Goal: Information Seeking & Learning: Learn about a topic

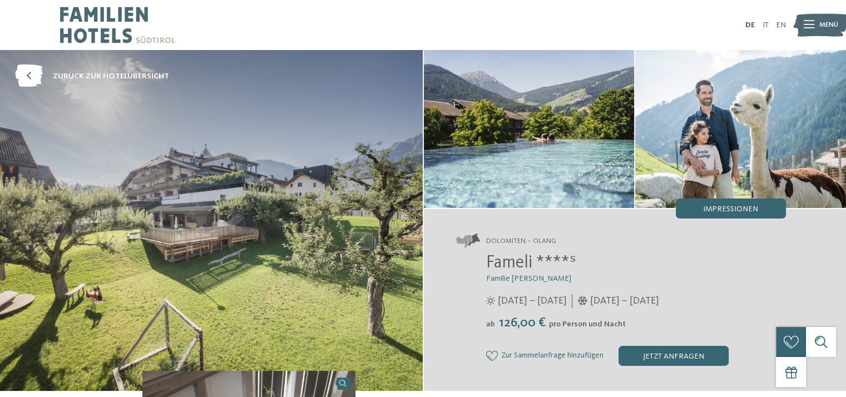
click at [739, 205] on span "Impressionen" at bounding box center [730, 209] width 55 height 8
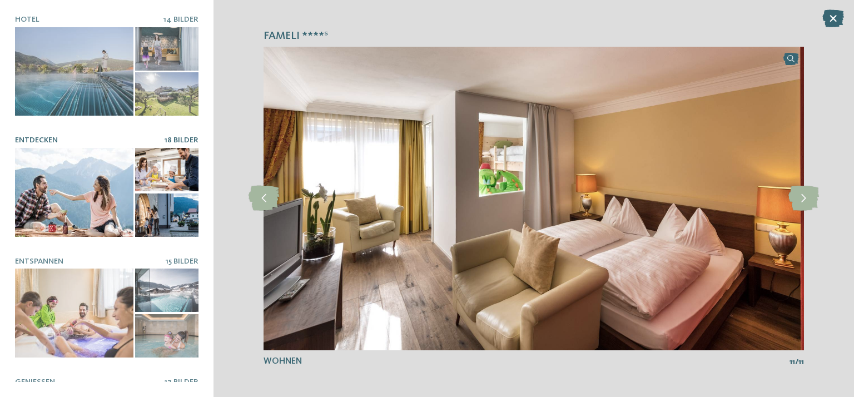
click at [67, 167] on div at bounding box center [74, 192] width 118 height 89
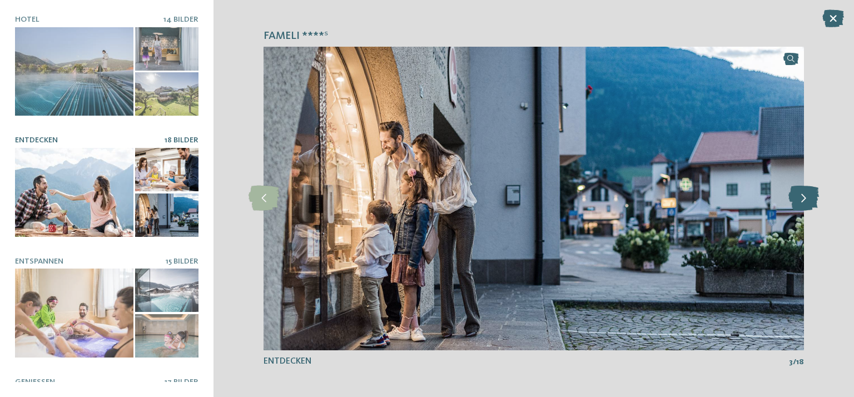
click at [801, 199] on icon at bounding box center [804, 198] width 31 height 25
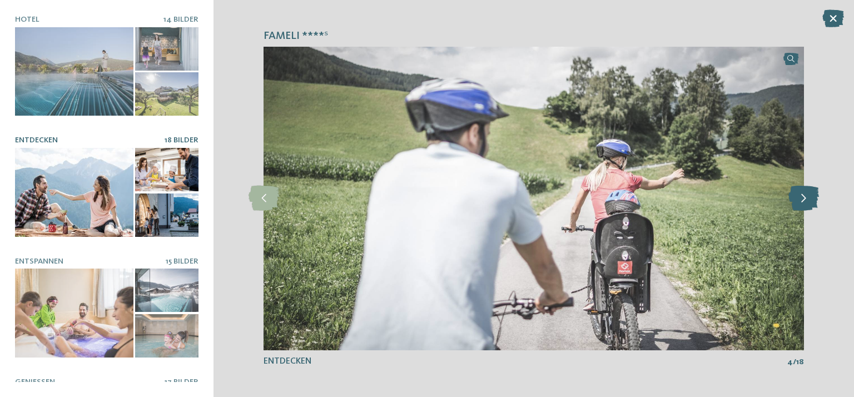
click at [801, 199] on icon at bounding box center [804, 198] width 31 height 25
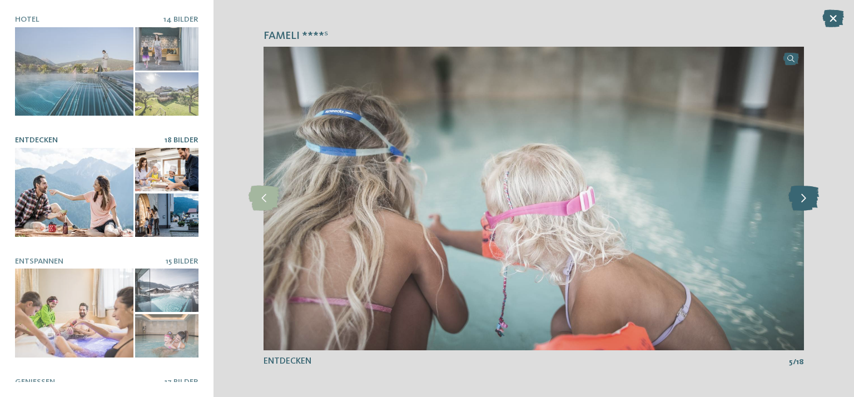
click at [801, 199] on icon at bounding box center [804, 198] width 31 height 25
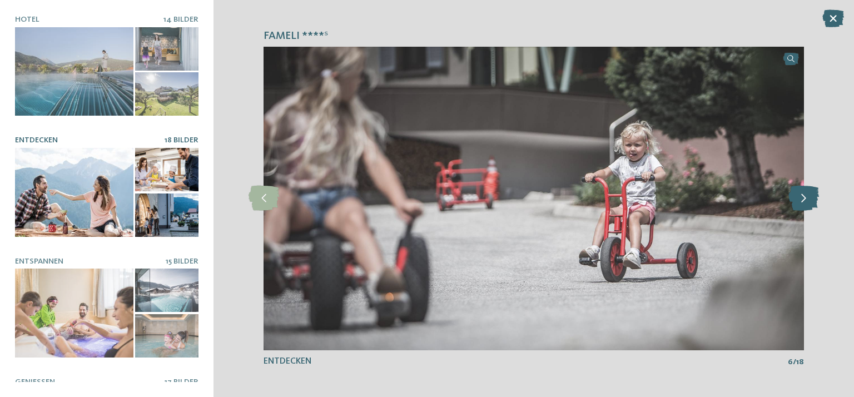
click at [801, 199] on icon at bounding box center [804, 198] width 31 height 25
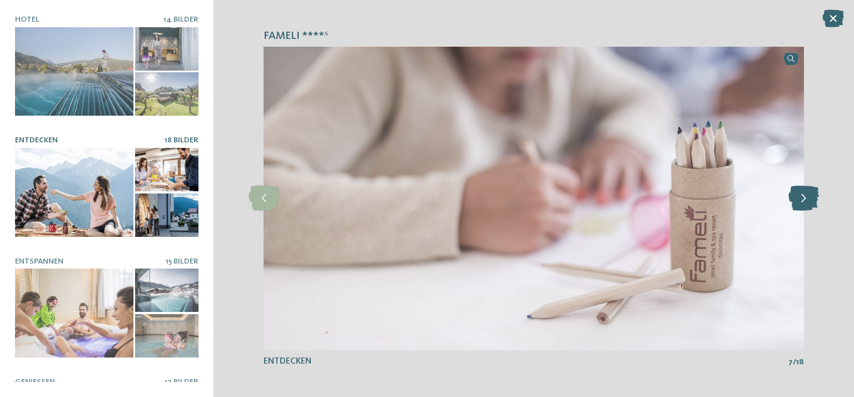
click at [801, 199] on icon at bounding box center [804, 198] width 31 height 25
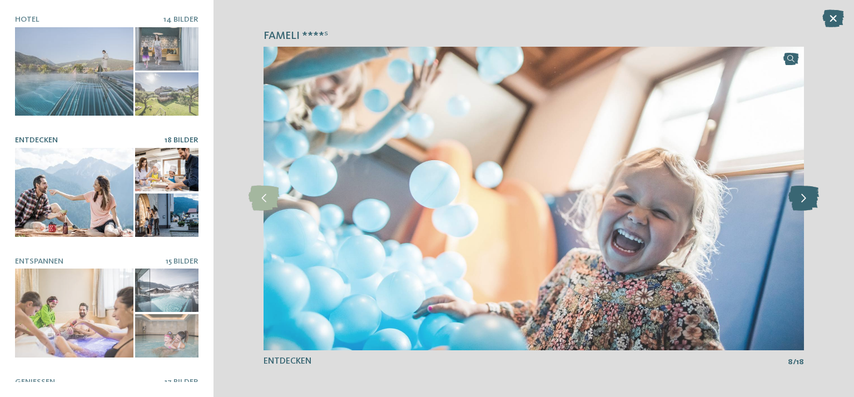
click at [801, 199] on icon at bounding box center [804, 198] width 31 height 25
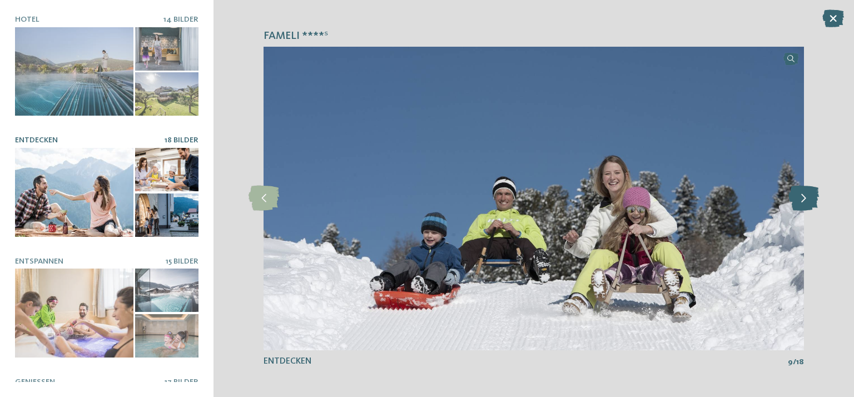
click at [801, 199] on icon at bounding box center [804, 198] width 31 height 25
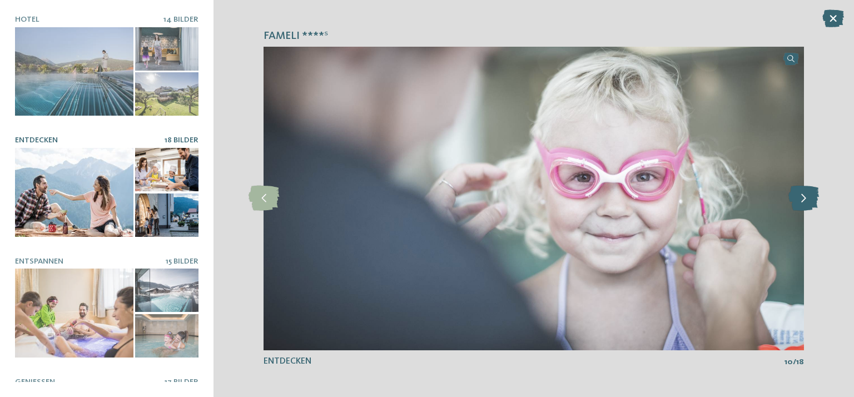
click at [801, 199] on icon at bounding box center [804, 198] width 31 height 25
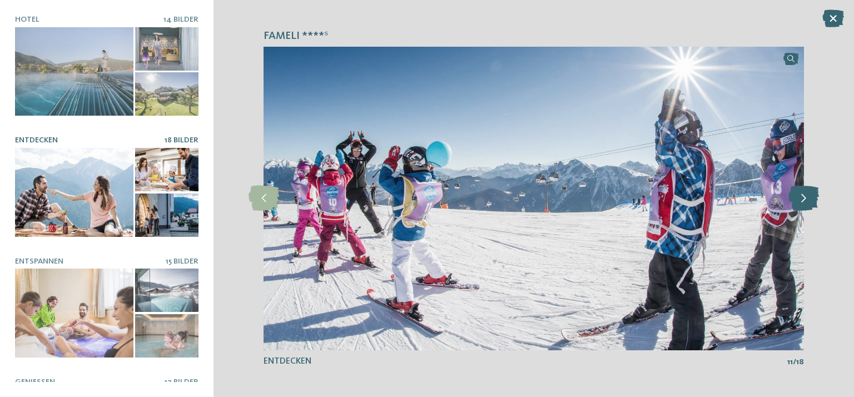
click at [801, 199] on icon at bounding box center [804, 198] width 31 height 25
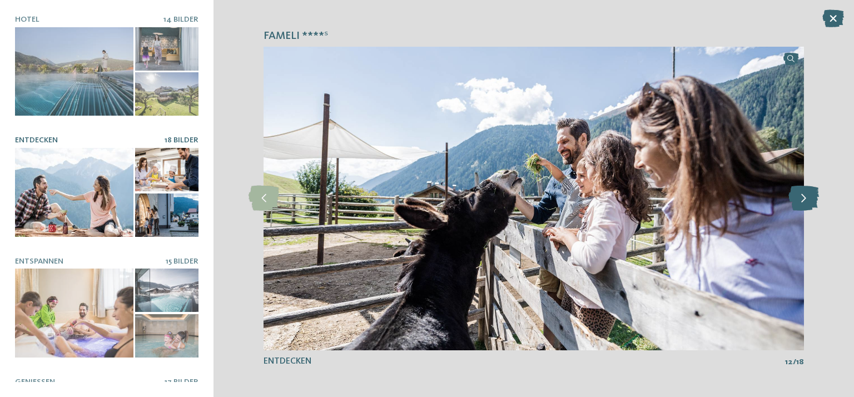
click at [801, 199] on icon at bounding box center [804, 198] width 31 height 25
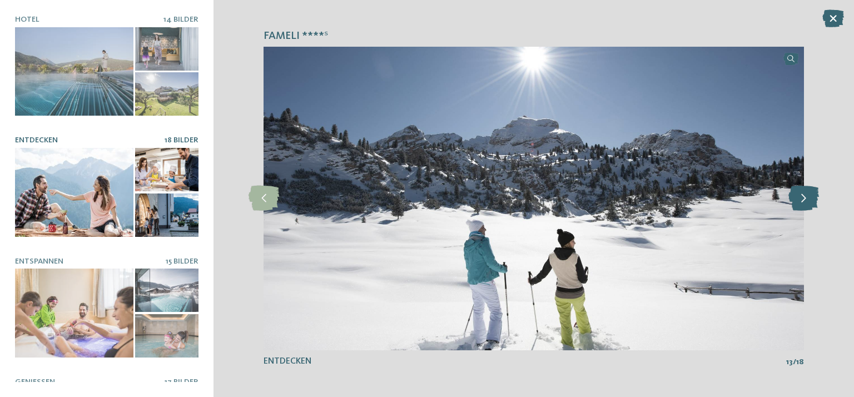
click at [801, 199] on icon at bounding box center [804, 198] width 31 height 25
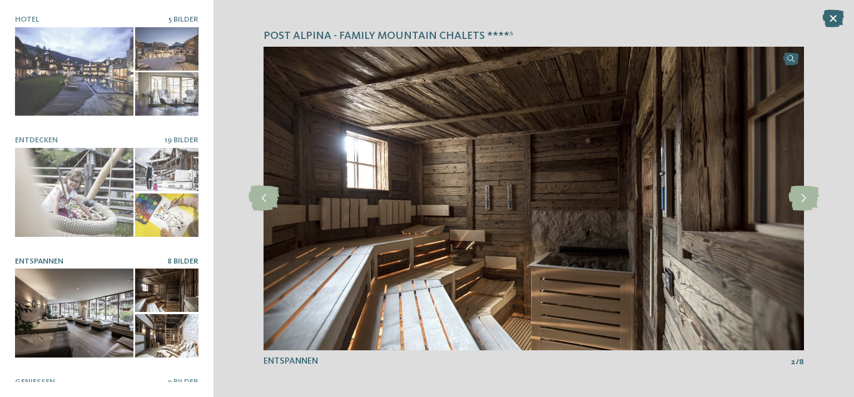
scroll to position [203, 0]
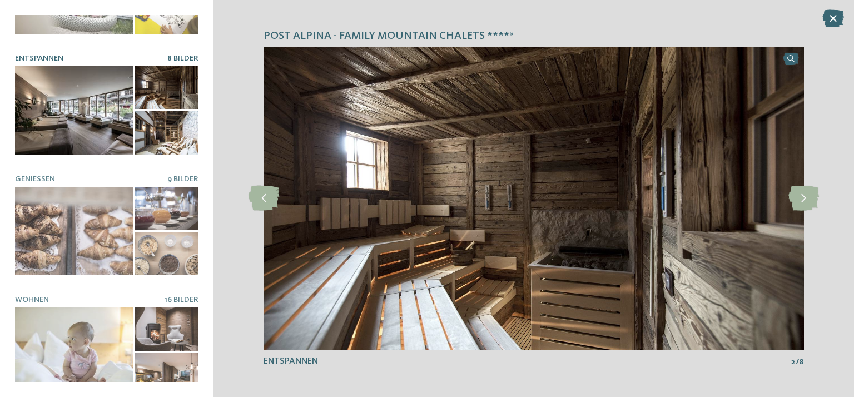
click at [107, 111] on div at bounding box center [74, 110] width 118 height 89
click at [260, 201] on icon at bounding box center [264, 198] width 31 height 25
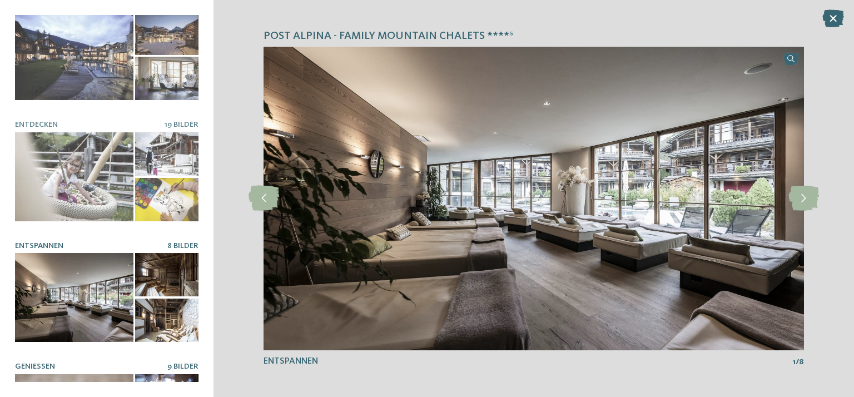
scroll to position [0, 0]
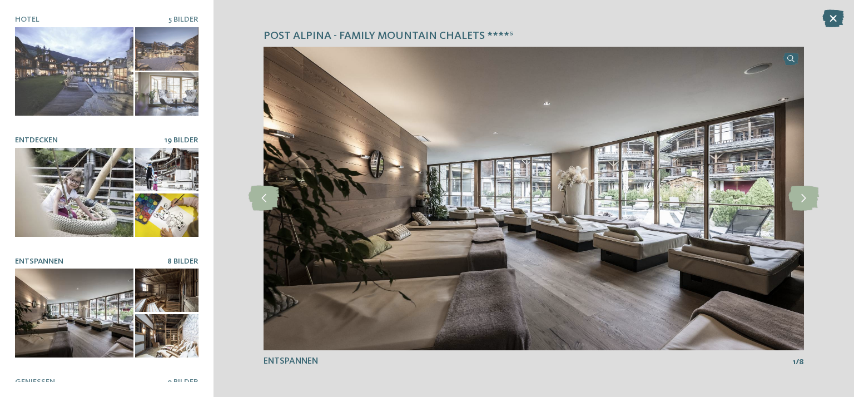
click at [60, 178] on div at bounding box center [74, 192] width 118 height 89
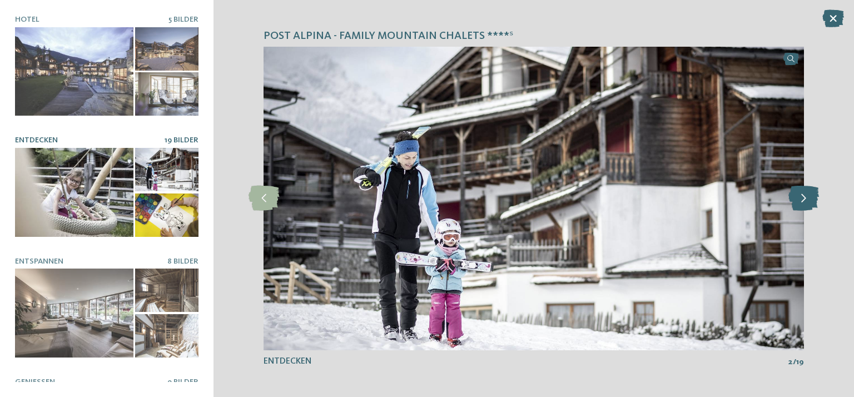
click at [805, 197] on icon at bounding box center [804, 198] width 31 height 25
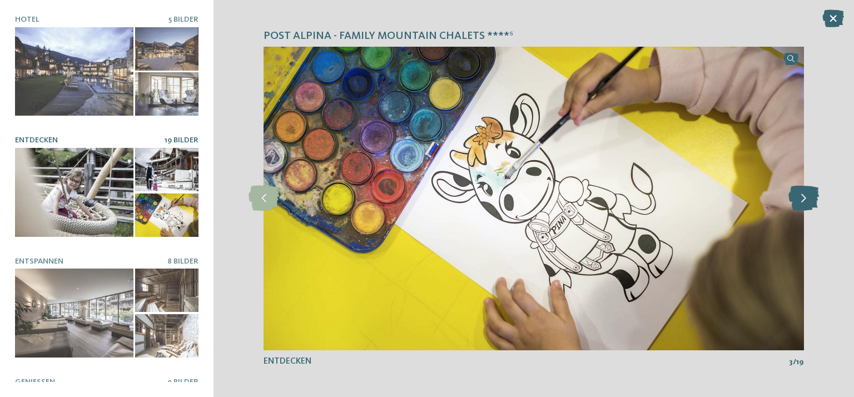
click at [805, 197] on icon at bounding box center [804, 198] width 31 height 25
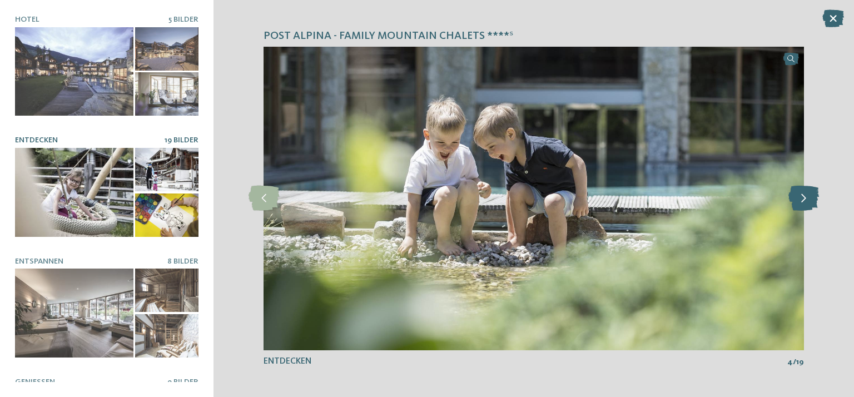
click at [805, 197] on icon at bounding box center [804, 198] width 31 height 25
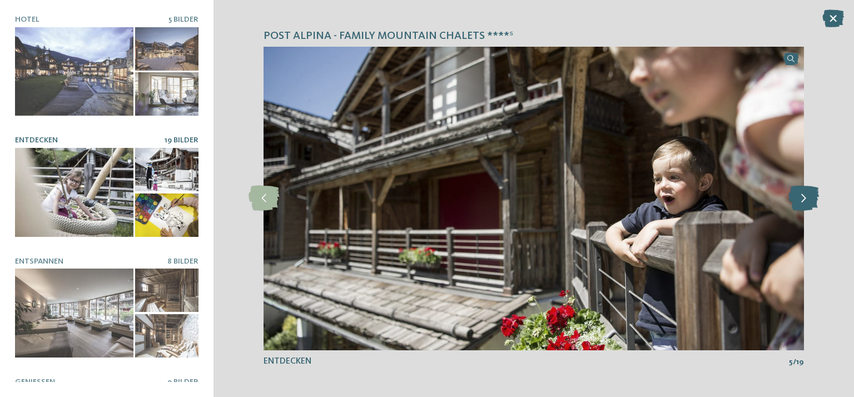
click at [805, 197] on icon at bounding box center [804, 198] width 31 height 25
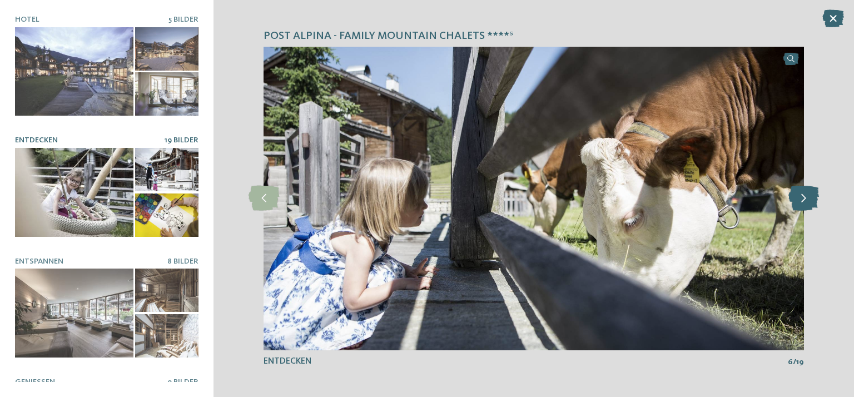
click at [805, 197] on icon at bounding box center [804, 198] width 31 height 25
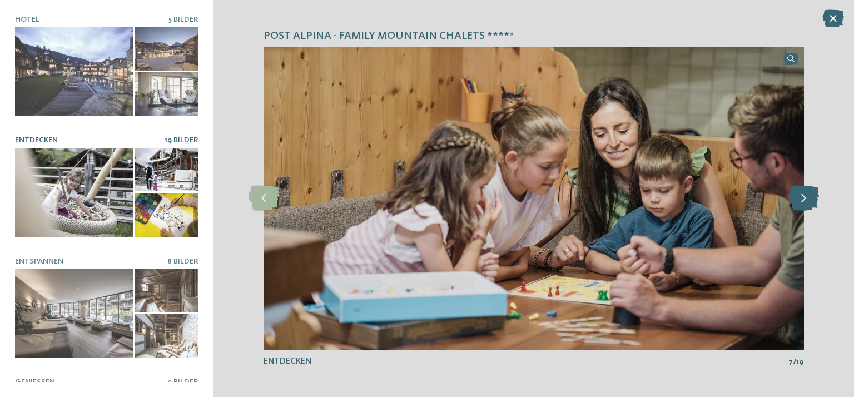
click at [805, 197] on icon at bounding box center [804, 198] width 31 height 25
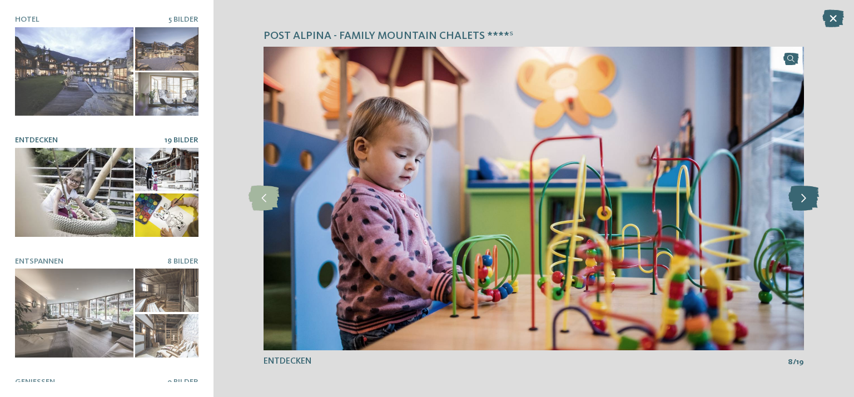
click at [805, 197] on icon at bounding box center [804, 198] width 31 height 25
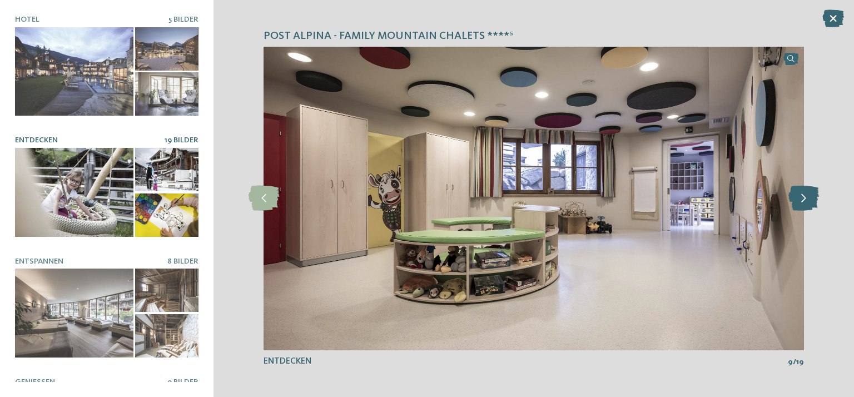
click at [805, 197] on icon at bounding box center [804, 198] width 31 height 25
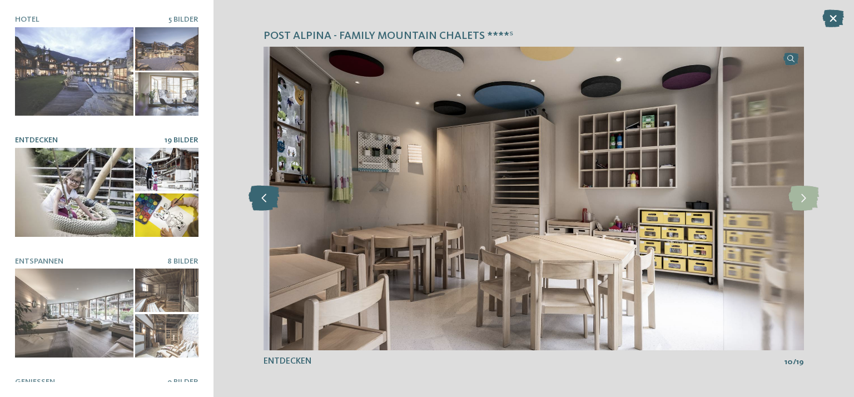
click at [267, 199] on icon at bounding box center [264, 198] width 31 height 25
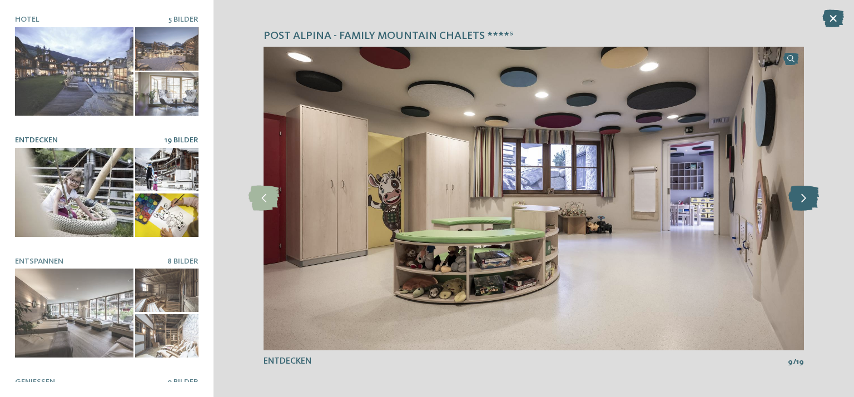
click at [802, 202] on icon at bounding box center [804, 198] width 31 height 25
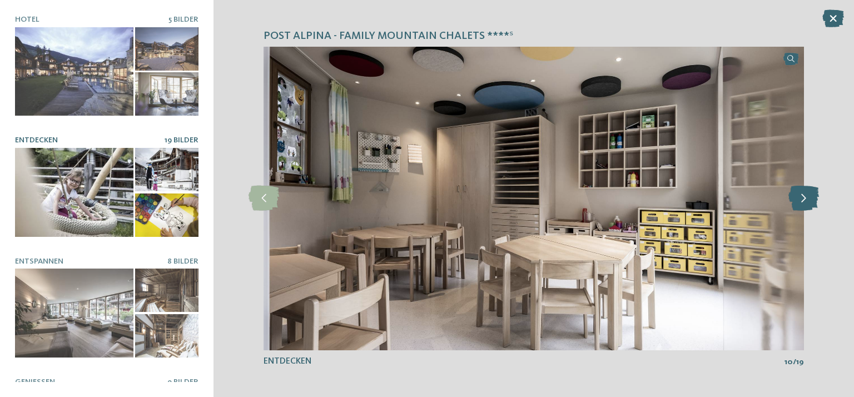
click at [802, 202] on icon at bounding box center [804, 198] width 31 height 25
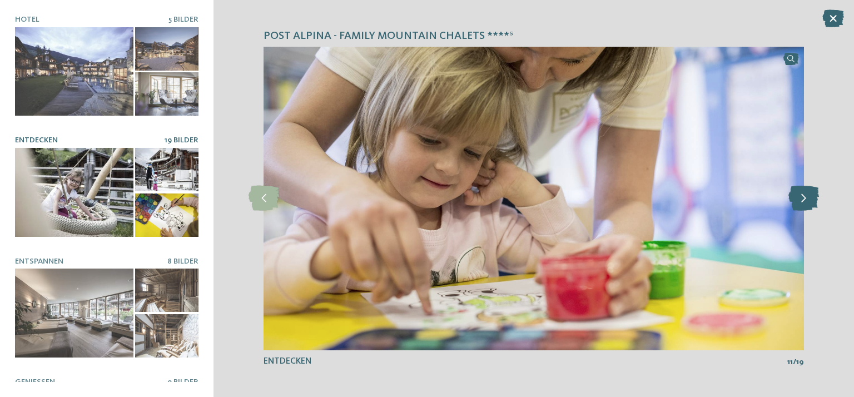
click at [802, 202] on icon at bounding box center [804, 198] width 31 height 25
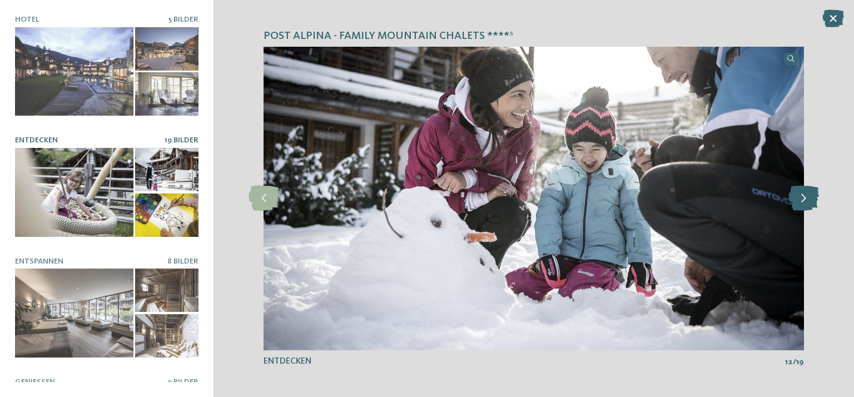
click at [802, 202] on icon at bounding box center [804, 198] width 31 height 25
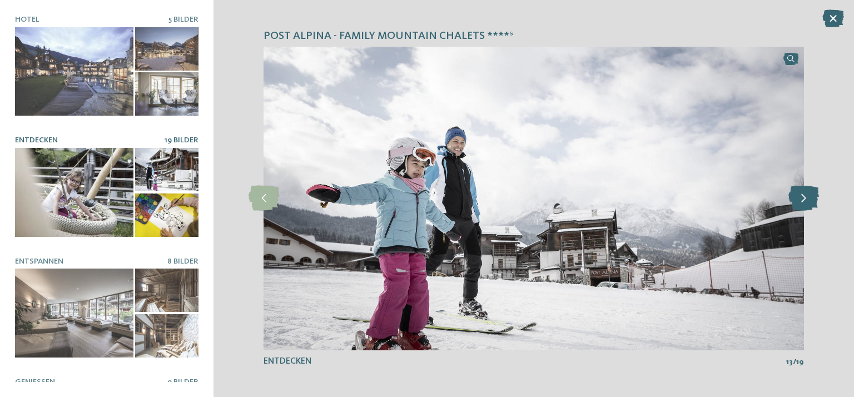
click at [802, 202] on icon at bounding box center [804, 198] width 31 height 25
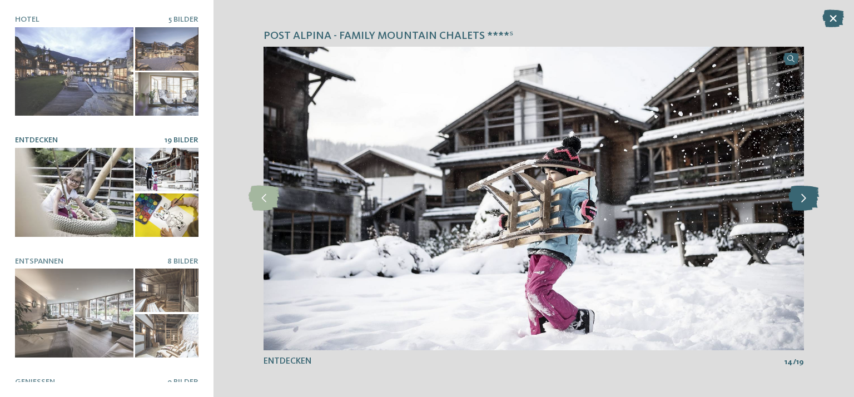
click at [802, 202] on icon at bounding box center [804, 198] width 31 height 25
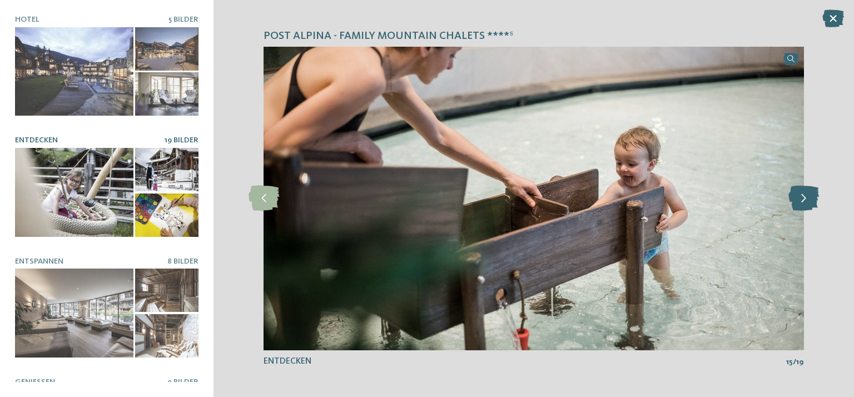
click at [802, 202] on icon at bounding box center [804, 198] width 31 height 25
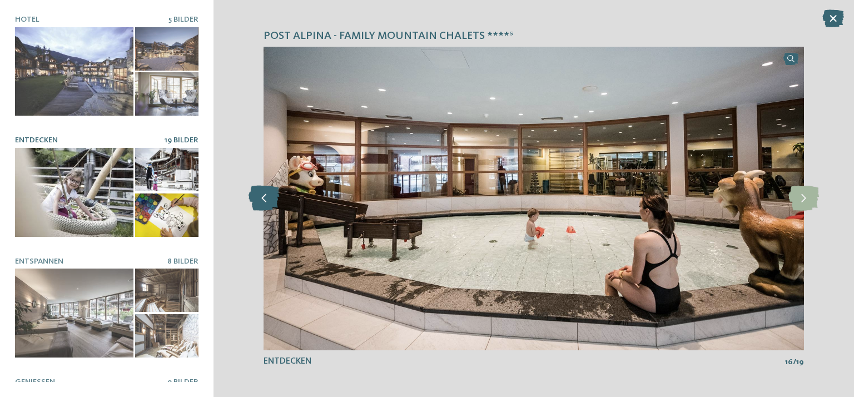
click at [259, 196] on icon at bounding box center [264, 198] width 31 height 25
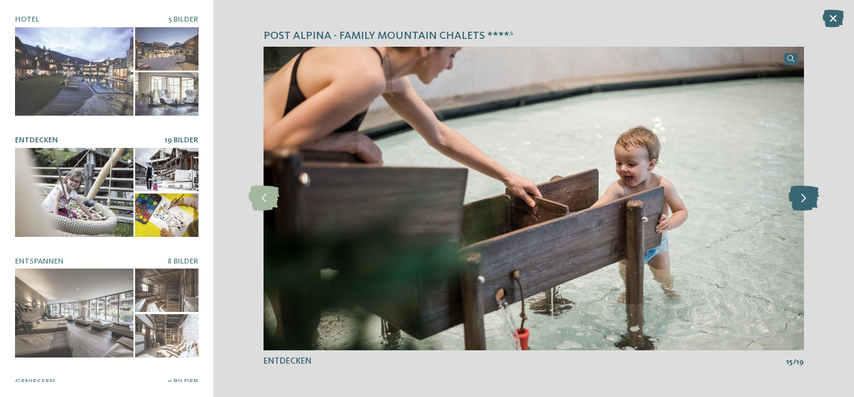
click at [789, 192] on icon at bounding box center [804, 198] width 31 height 25
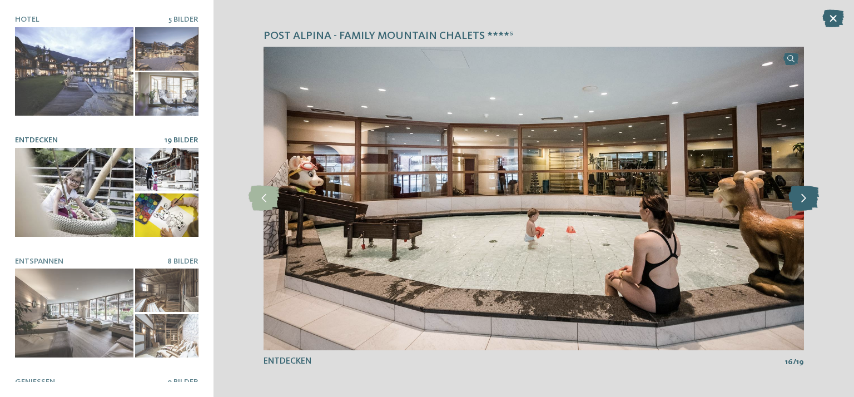
click at [799, 195] on icon at bounding box center [804, 198] width 31 height 25
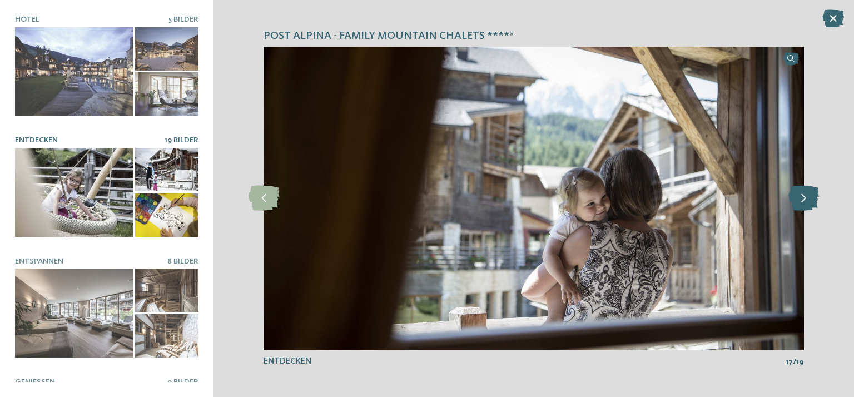
click at [799, 195] on icon at bounding box center [804, 198] width 31 height 25
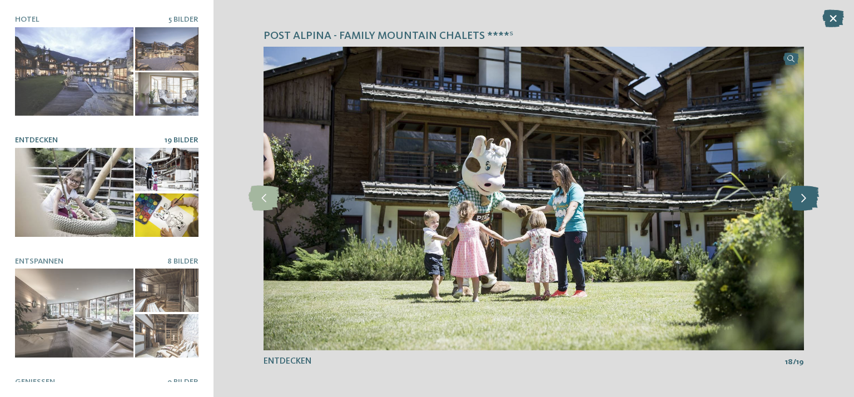
click at [799, 195] on icon at bounding box center [804, 198] width 31 height 25
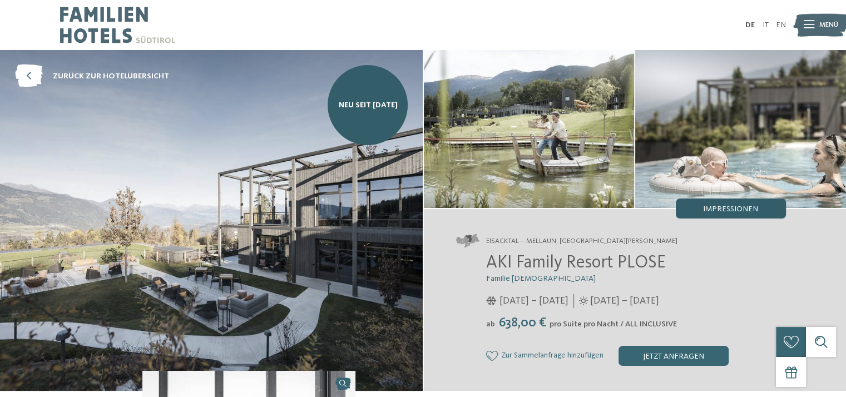
click at [747, 210] on span "Impressionen" at bounding box center [730, 209] width 55 height 8
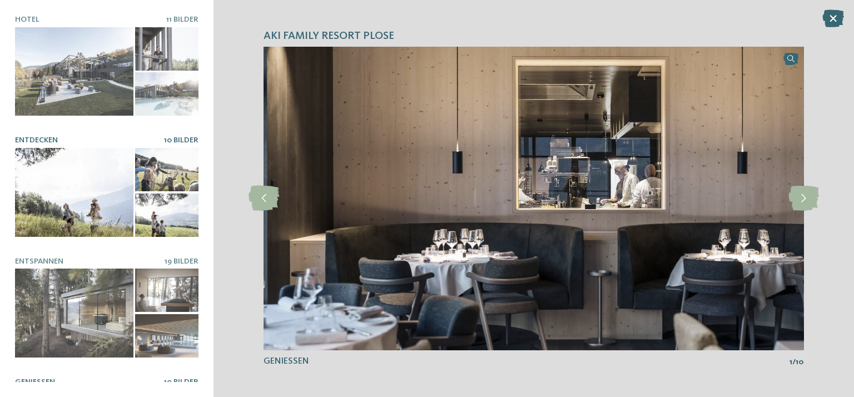
click at [38, 148] on div at bounding box center [74, 192] width 118 height 89
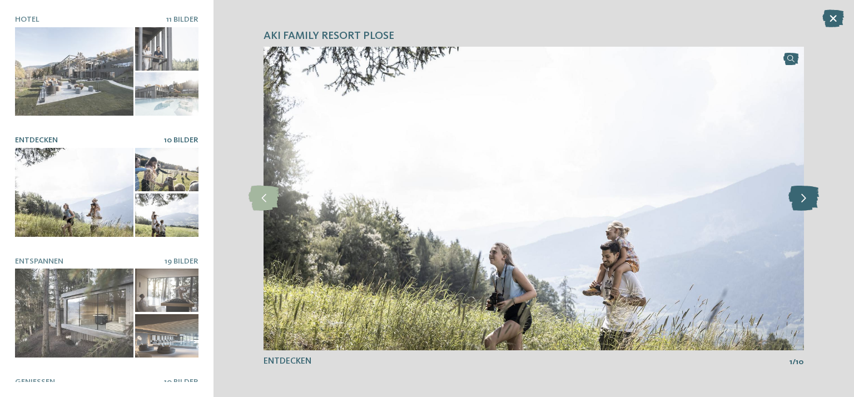
click at [804, 199] on icon at bounding box center [804, 198] width 31 height 25
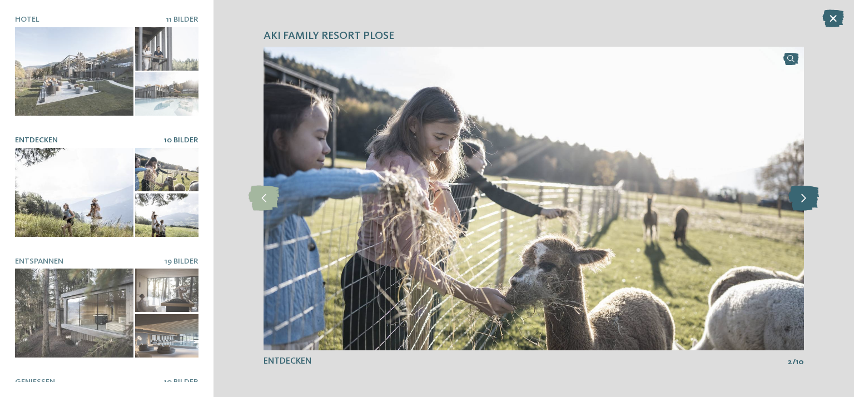
click at [804, 199] on icon at bounding box center [804, 198] width 31 height 25
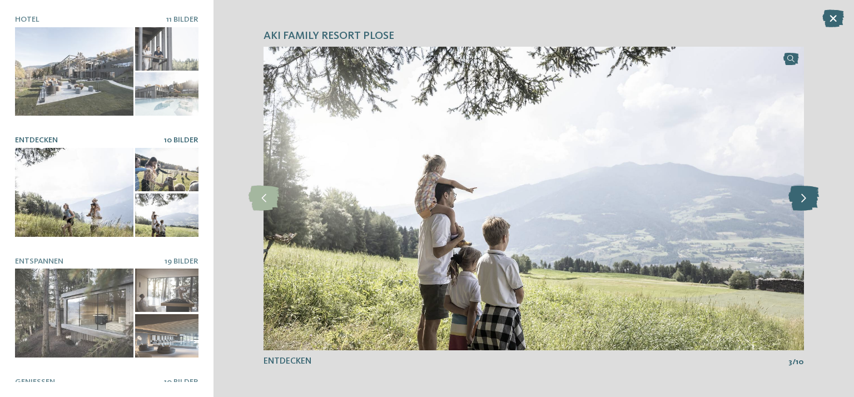
click at [804, 199] on icon at bounding box center [804, 198] width 31 height 25
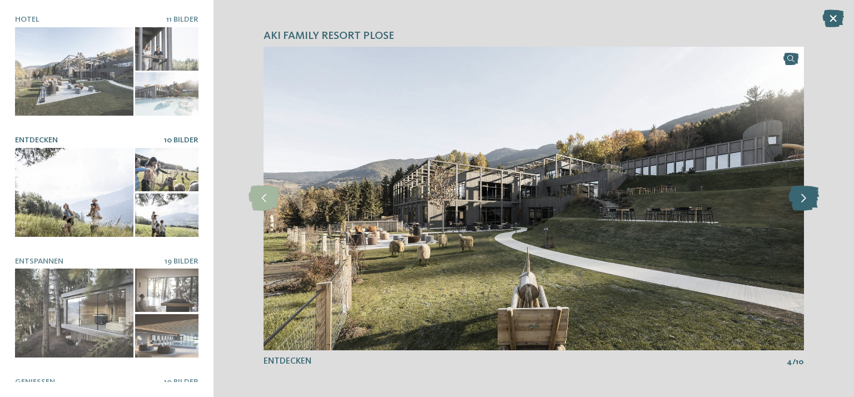
click at [804, 199] on icon at bounding box center [804, 198] width 31 height 25
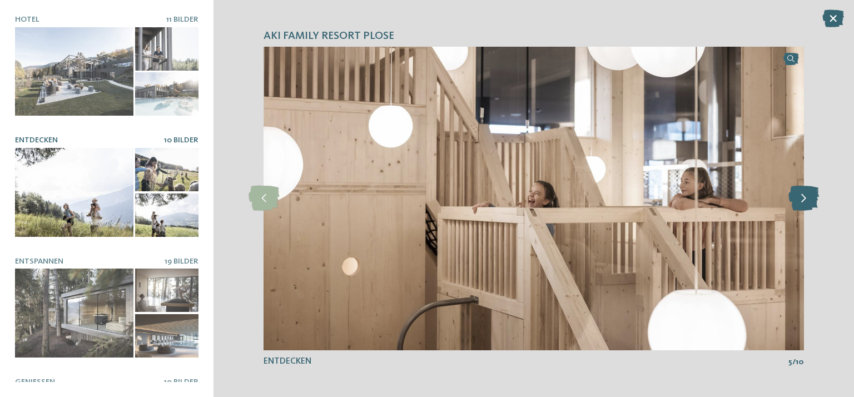
click at [804, 199] on icon at bounding box center [804, 198] width 31 height 25
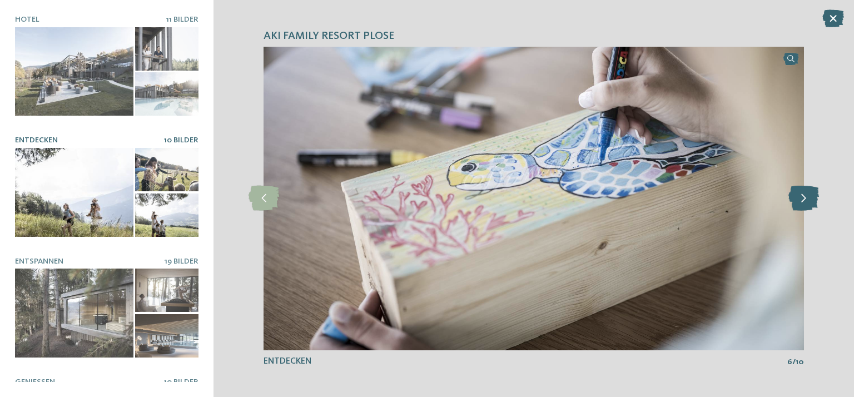
click at [804, 199] on icon at bounding box center [804, 198] width 31 height 25
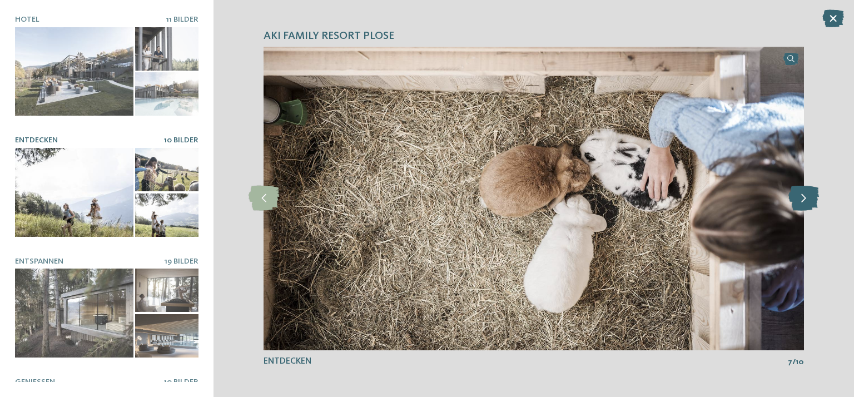
click at [804, 199] on icon at bounding box center [804, 198] width 31 height 25
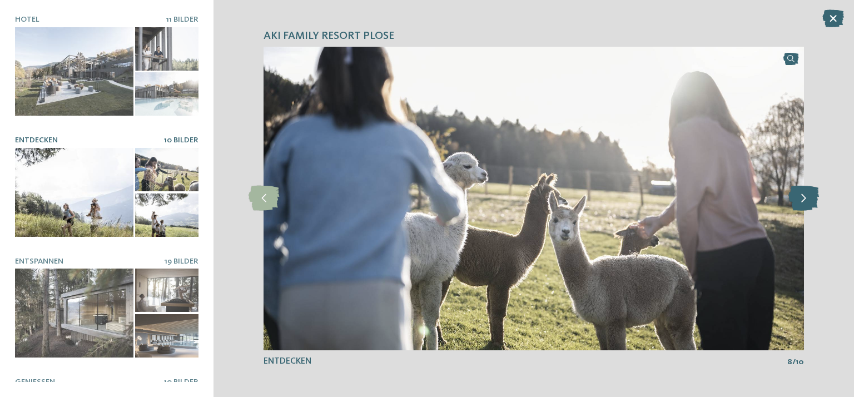
click at [804, 199] on icon at bounding box center [804, 198] width 31 height 25
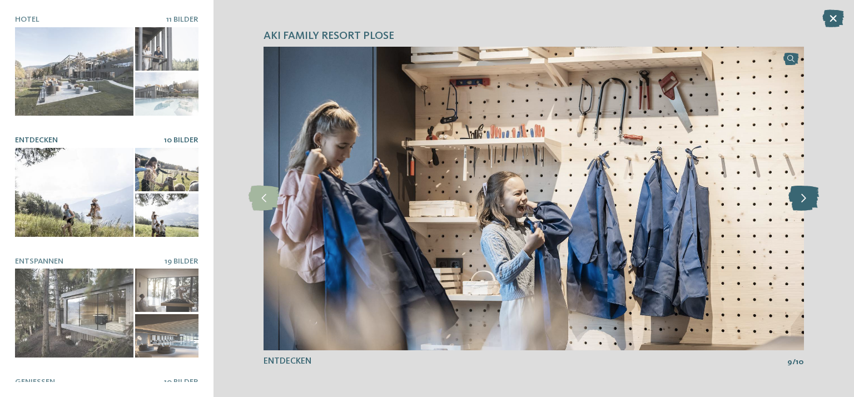
click at [804, 199] on icon at bounding box center [804, 198] width 31 height 25
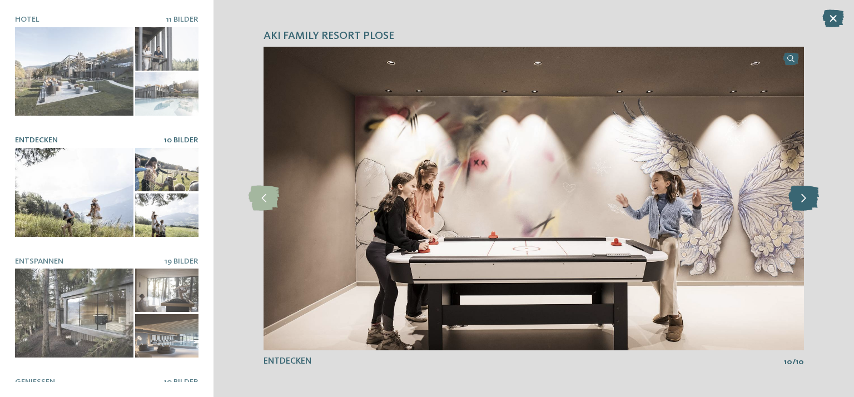
click at [804, 199] on icon at bounding box center [804, 198] width 31 height 25
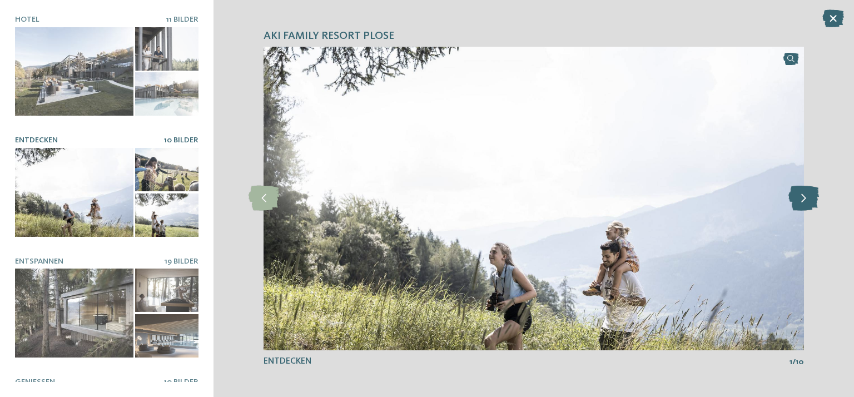
click at [804, 199] on icon at bounding box center [804, 198] width 31 height 25
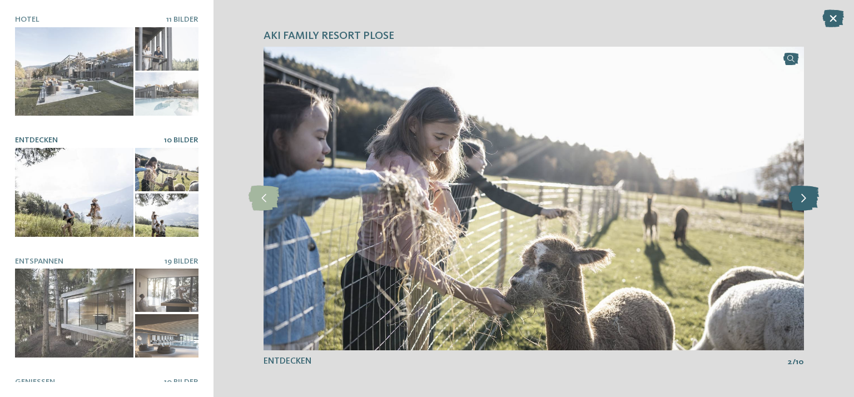
click at [804, 199] on icon at bounding box center [804, 198] width 31 height 25
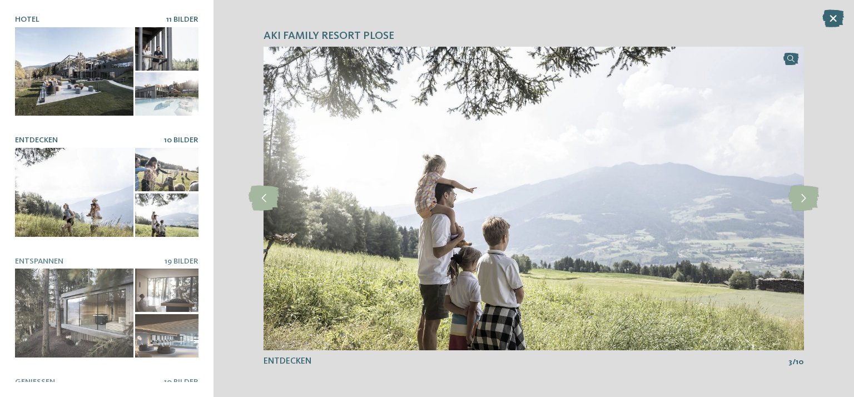
click at [46, 61] on div at bounding box center [74, 71] width 118 height 89
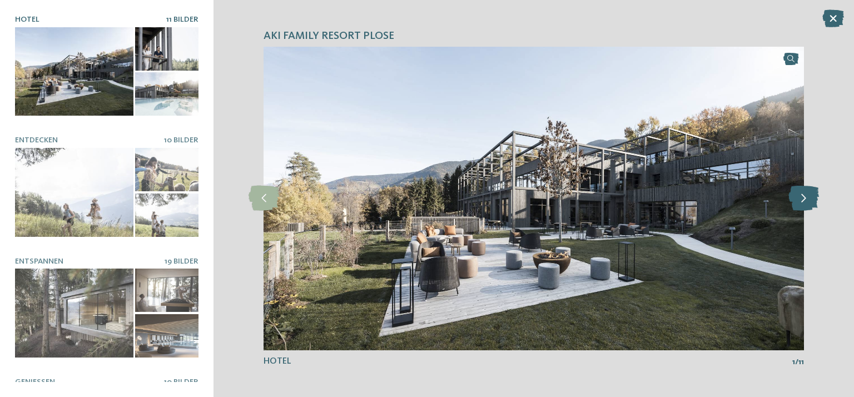
click at [806, 197] on icon at bounding box center [804, 198] width 31 height 25
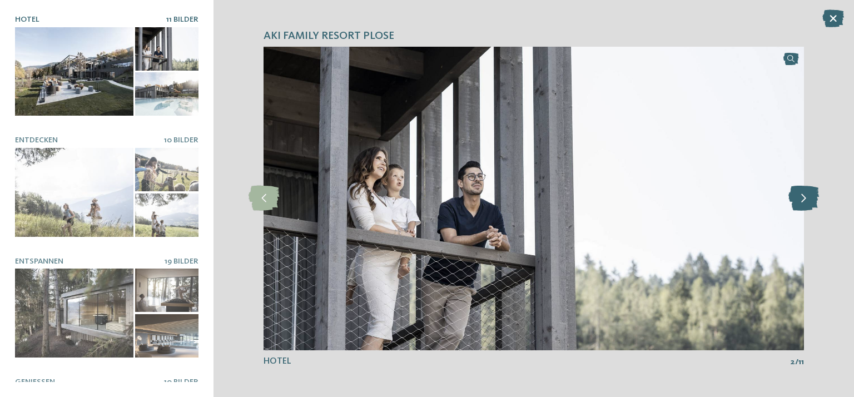
click at [806, 197] on icon at bounding box center [804, 198] width 31 height 25
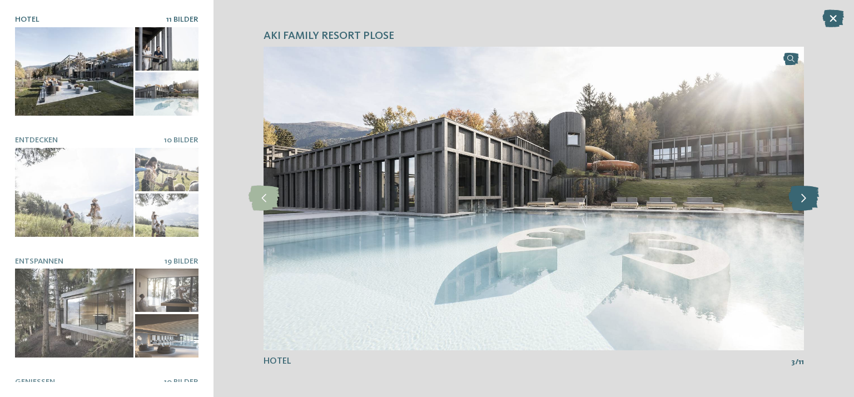
click at [806, 197] on icon at bounding box center [804, 198] width 31 height 25
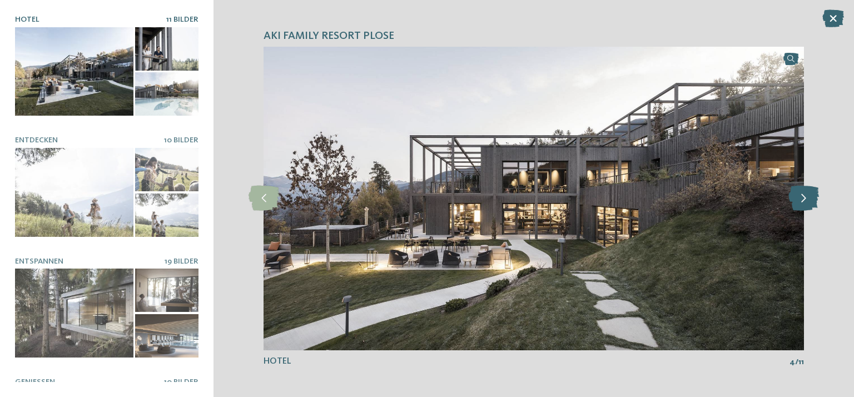
click at [806, 197] on icon at bounding box center [804, 198] width 31 height 25
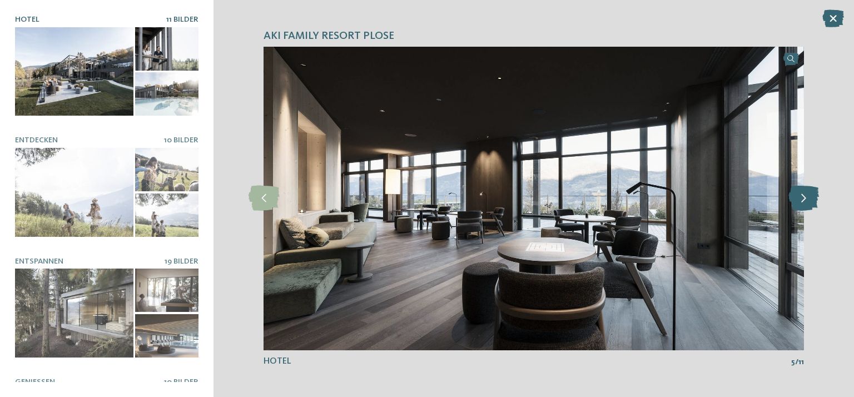
click at [806, 197] on icon at bounding box center [804, 198] width 31 height 25
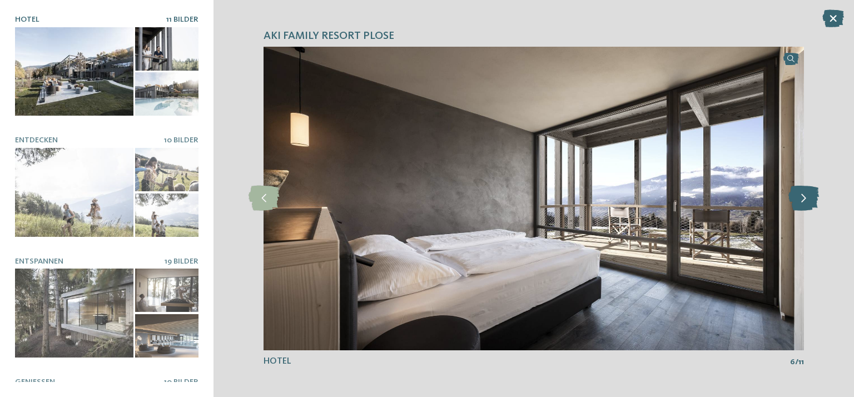
click at [806, 197] on icon at bounding box center [804, 198] width 31 height 25
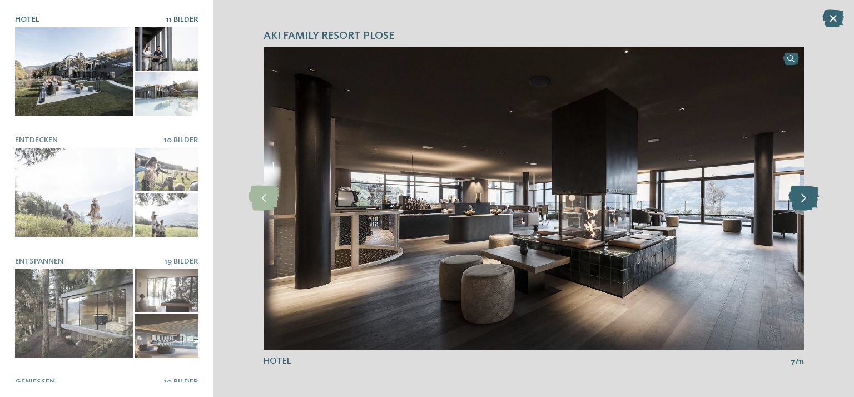
click at [803, 193] on icon at bounding box center [804, 198] width 31 height 25
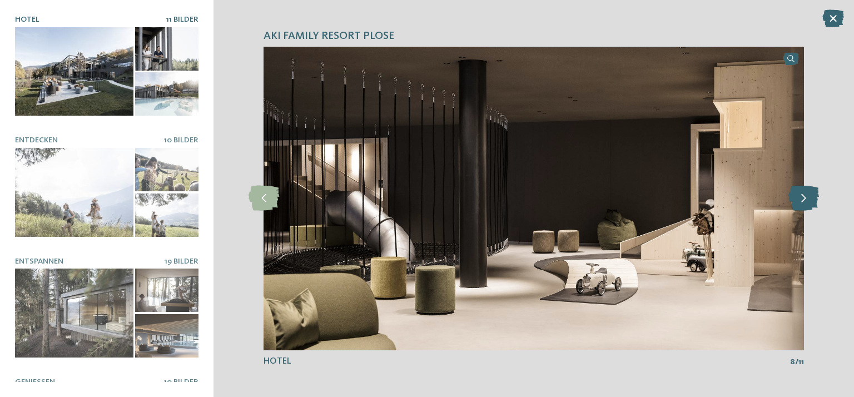
click at [804, 193] on icon at bounding box center [804, 198] width 31 height 25
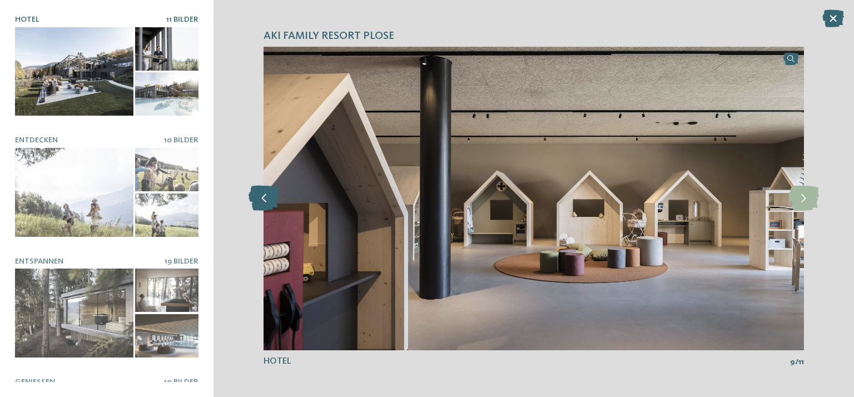
click at [264, 199] on icon at bounding box center [264, 198] width 31 height 25
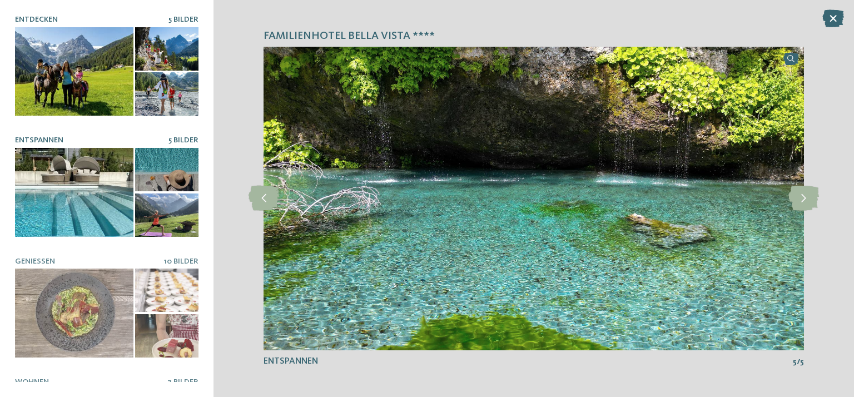
click at [61, 78] on div at bounding box center [74, 71] width 118 height 89
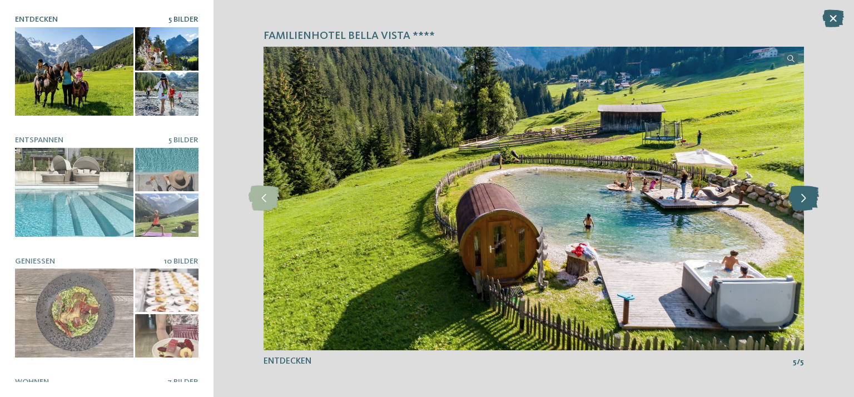
click at [807, 197] on icon at bounding box center [804, 198] width 31 height 25
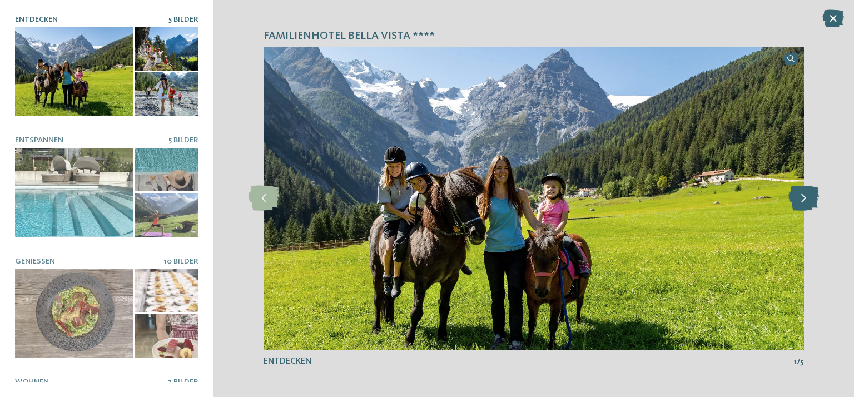
click at [807, 197] on icon at bounding box center [804, 198] width 31 height 25
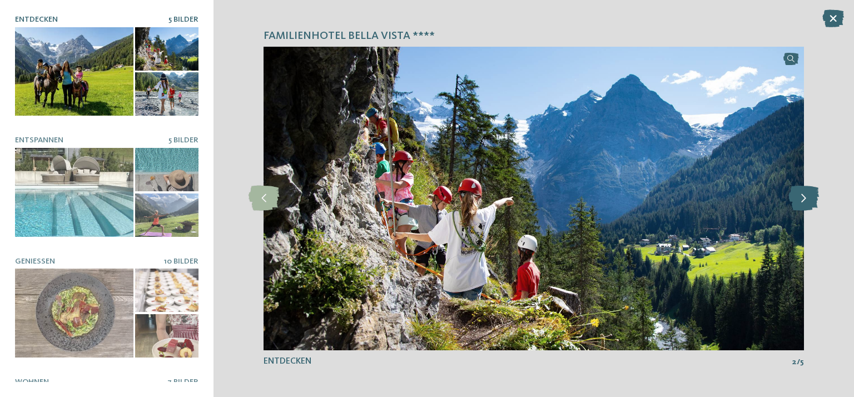
click at [807, 197] on icon at bounding box center [804, 198] width 31 height 25
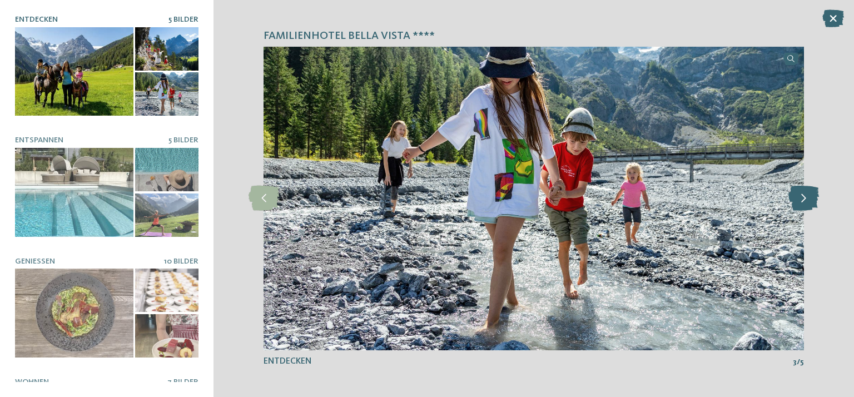
click at [807, 197] on icon at bounding box center [804, 198] width 31 height 25
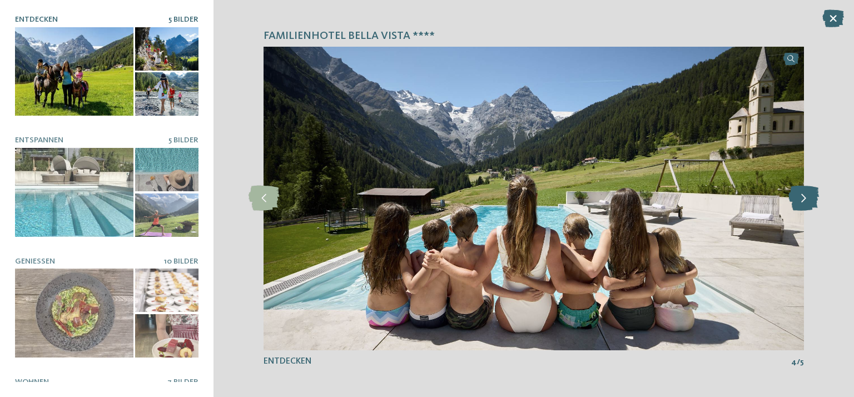
click at [807, 197] on icon at bounding box center [804, 198] width 31 height 25
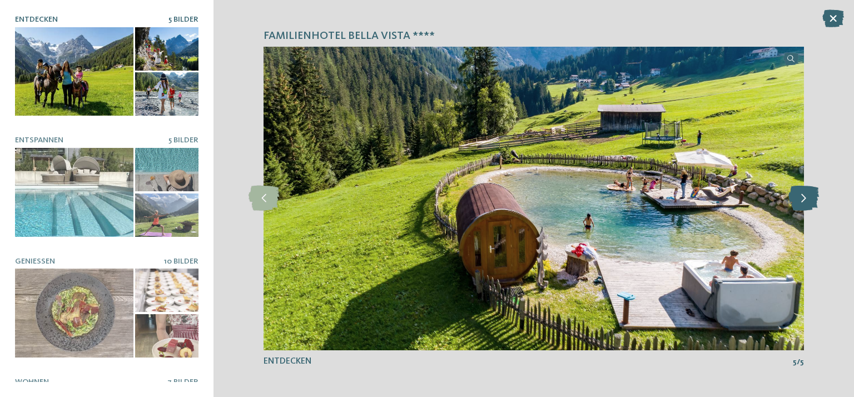
click at [807, 197] on icon at bounding box center [804, 198] width 31 height 25
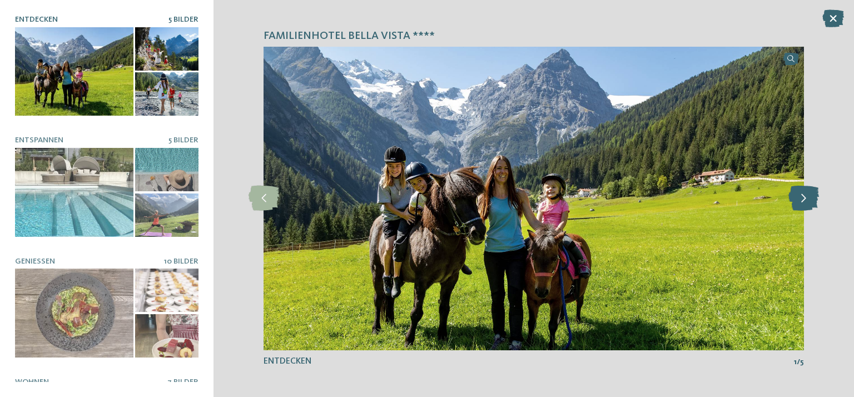
click at [807, 197] on icon at bounding box center [804, 198] width 31 height 25
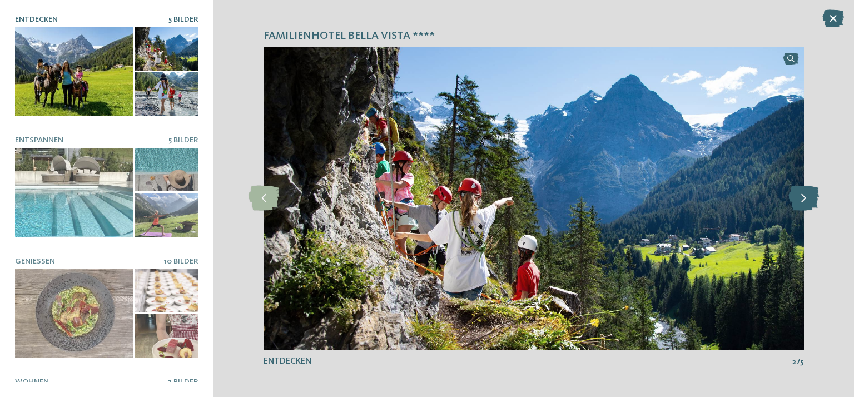
click at [807, 197] on icon at bounding box center [804, 198] width 31 height 25
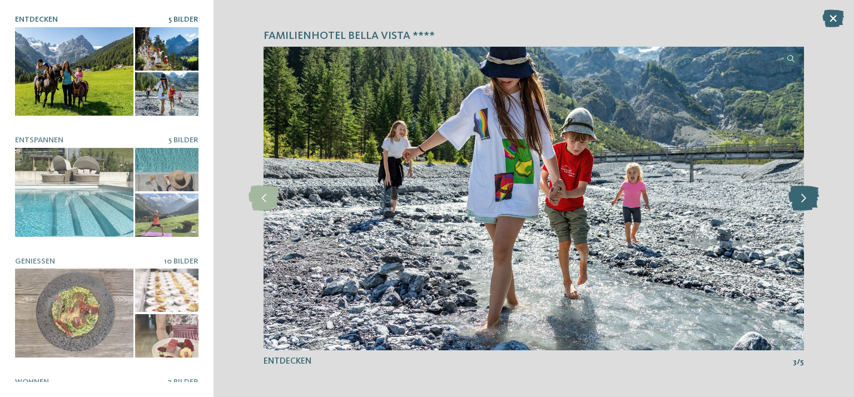
click at [807, 197] on icon at bounding box center [804, 198] width 31 height 25
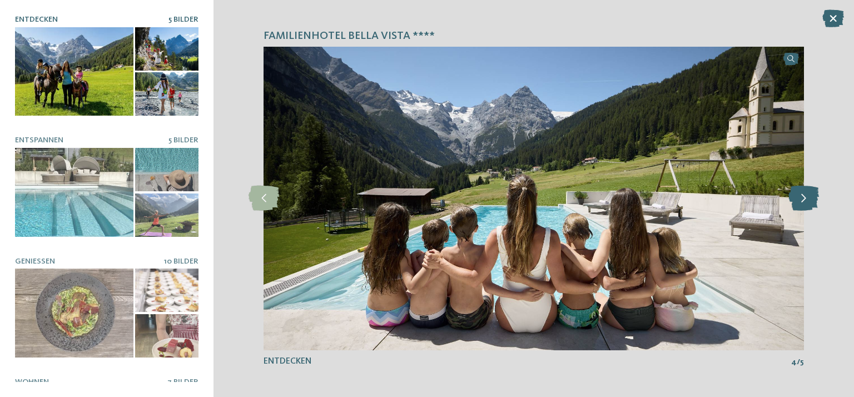
click at [807, 197] on icon at bounding box center [804, 198] width 31 height 25
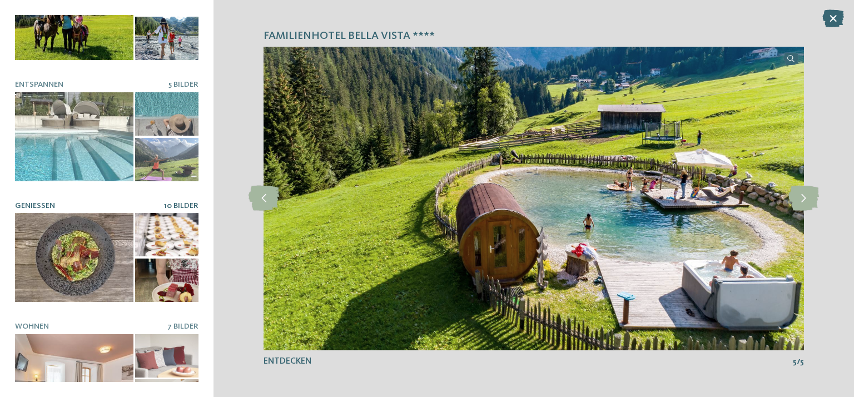
scroll to position [85, 0]
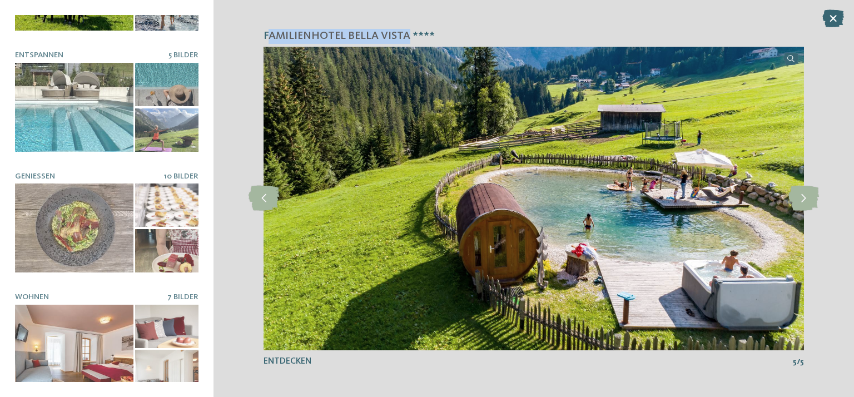
drag, startPoint x: 267, startPoint y: 35, endPoint x: 405, endPoint y: 35, distance: 137.9
click at [405, 35] on span "Familienhotel Bella Vista ****" at bounding box center [349, 37] width 171 height 16
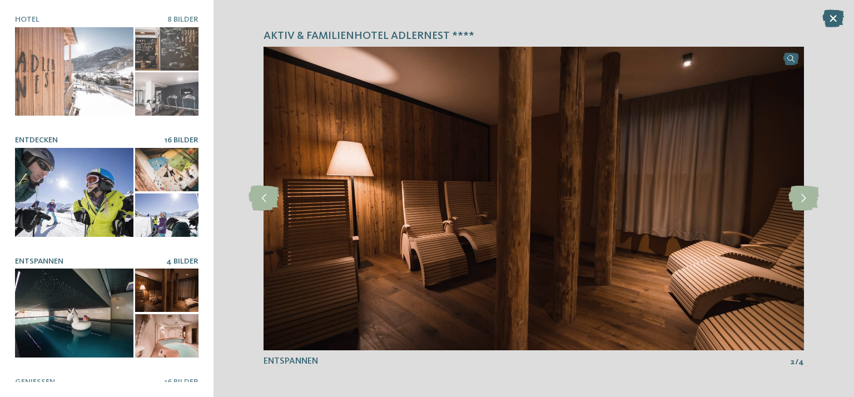
click at [53, 213] on div at bounding box center [74, 192] width 118 height 89
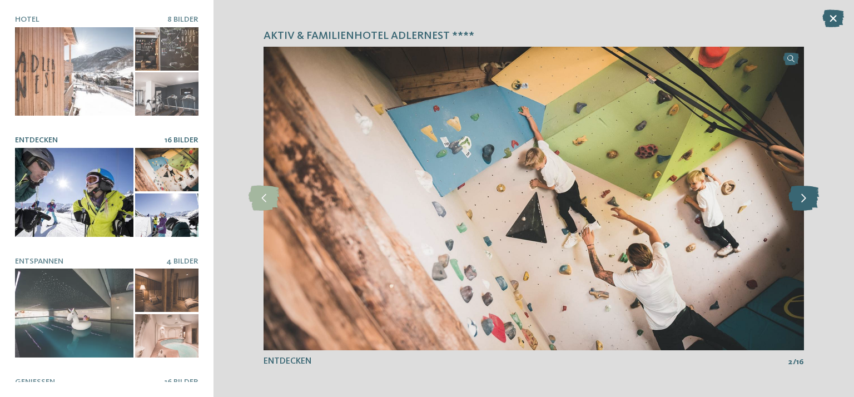
click at [802, 196] on icon at bounding box center [804, 198] width 31 height 25
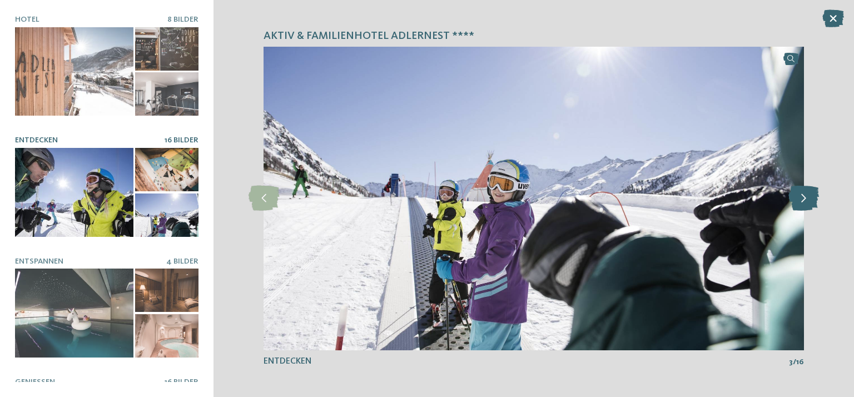
click at [802, 196] on icon at bounding box center [804, 198] width 31 height 25
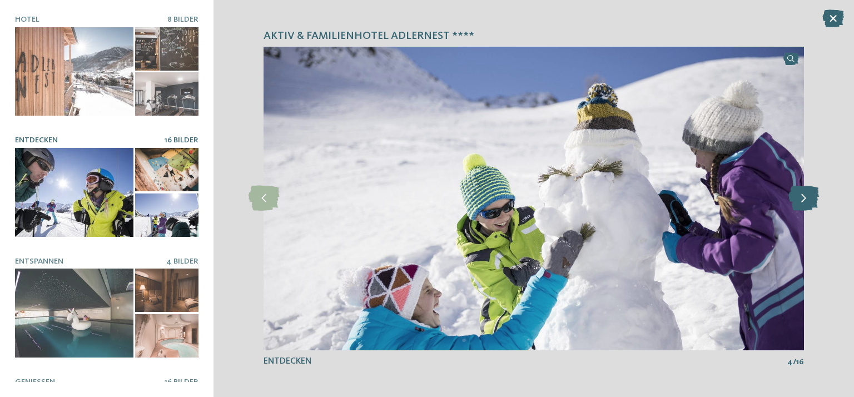
click at [802, 196] on icon at bounding box center [804, 198] width 31 height 25
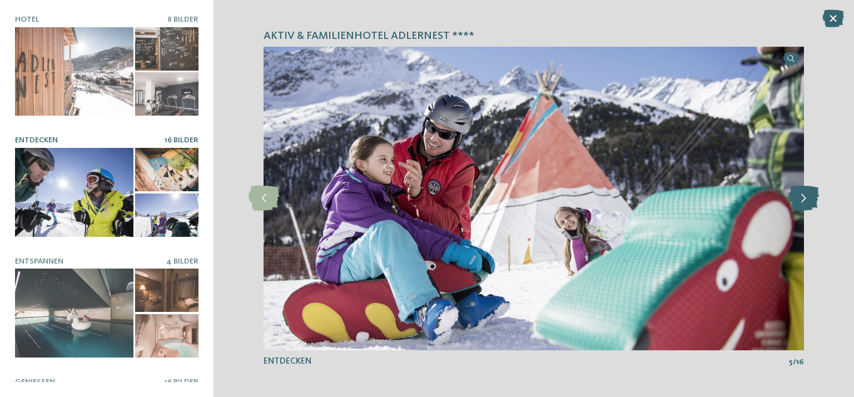
click at [802, 196] on icon at bounding box center [804, 198] width 31 height 25
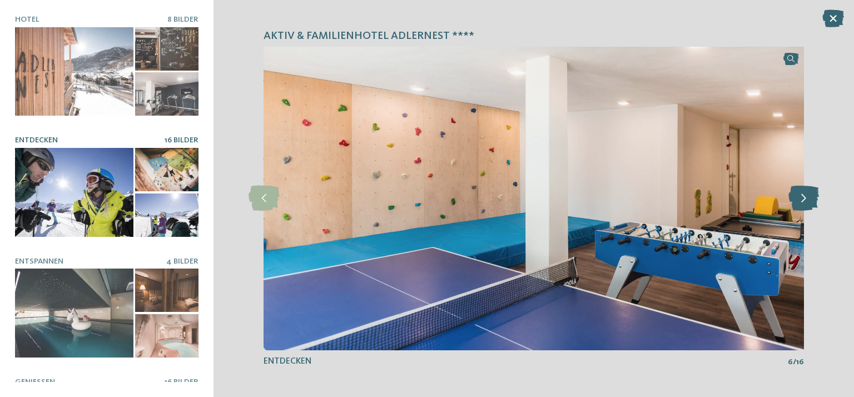
click at [802, 196] on icon at bounding box center [804, 198] width 31 height 25
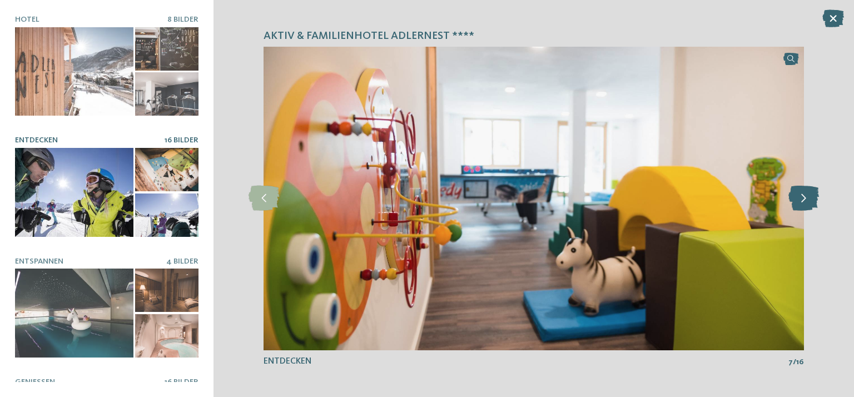
click at [802, 196] on icon at bounding box center [804, 198] width 31 height 25
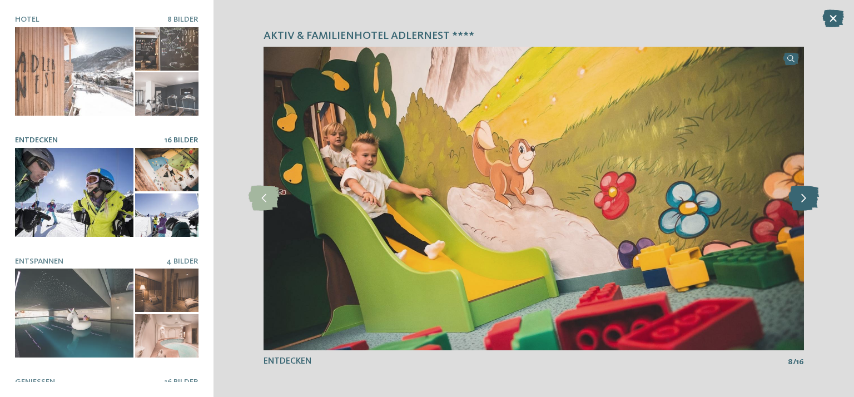
click at [802, 196] on icon at bounding box center [804, 198] width 31 height 25
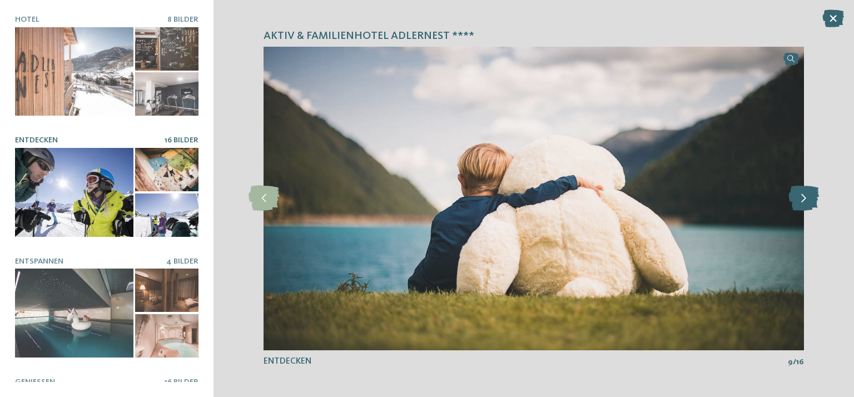
click at [802, 196] on icon at bounding box center [804, 198] width 31 height 25
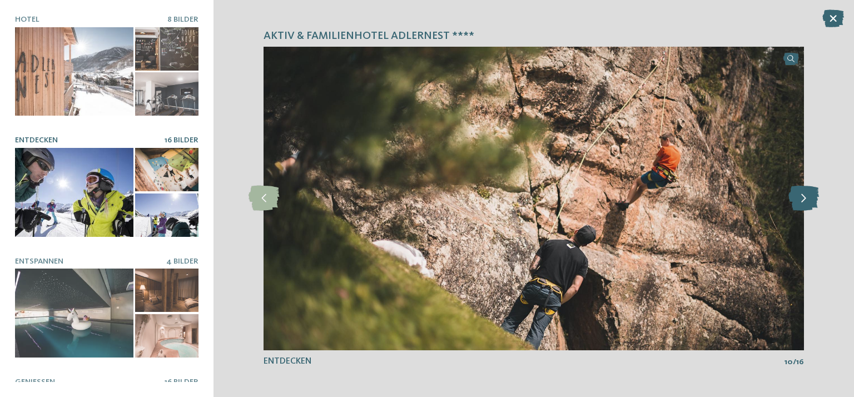
click at [802, 196] on icon at bounding box center [804, 198] width 31 height 25
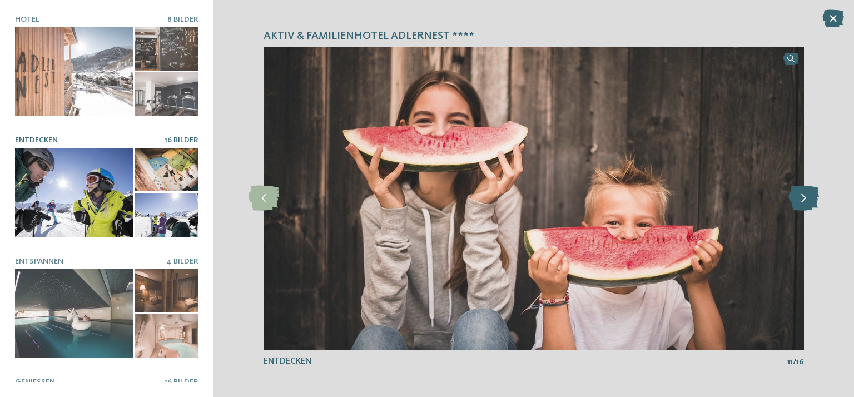
click at [802, 196] on icon at bounding box center [804, 198] width 31 height 25
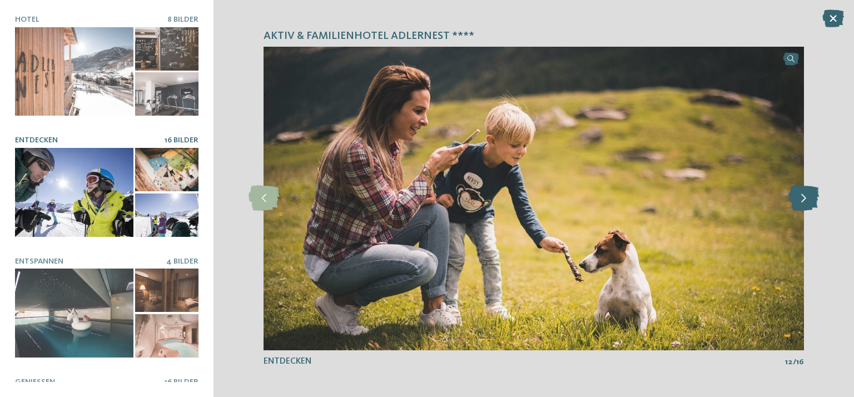
click at [802, 196] on icon at bounding box center [804, 198] width 31 height 25
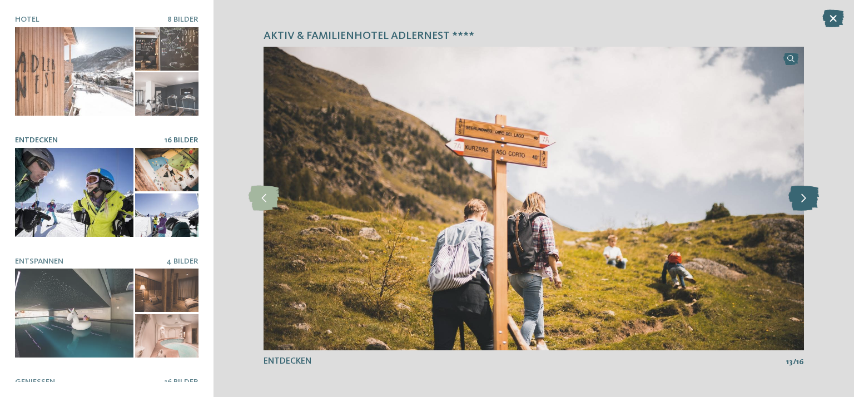
click at [802, 196] on icon at bounding box center [804, 198] width 31 height 25
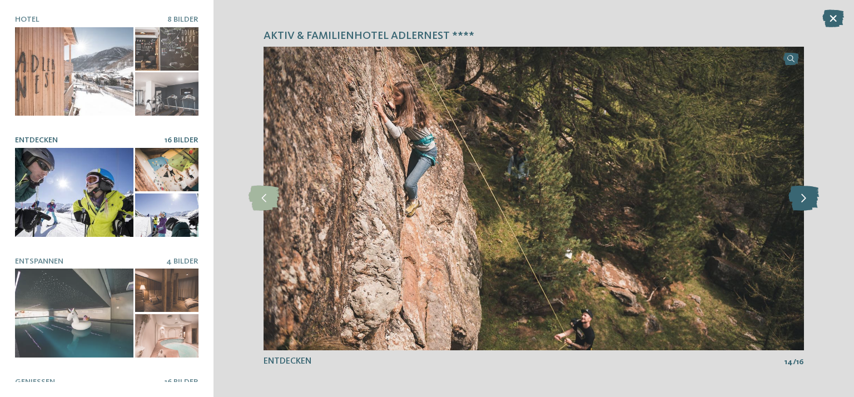
click at [802, 196] on icon at bounding box center [804, 198] width 31 height 25
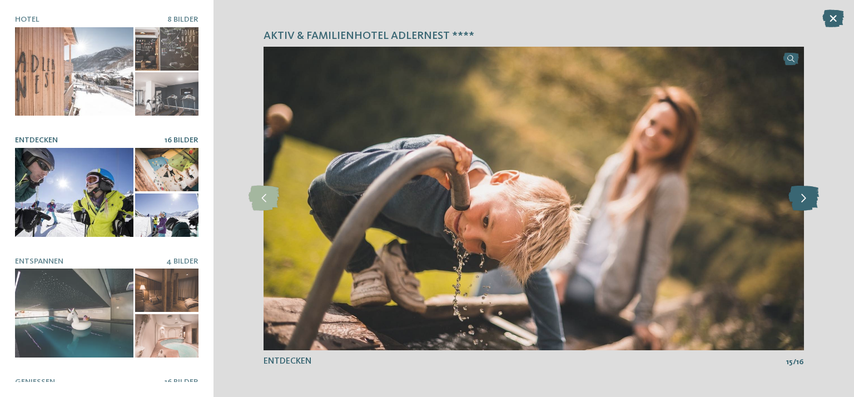
click at [802, 196] on icon at bounding box center [804, 198] width 31 height 25
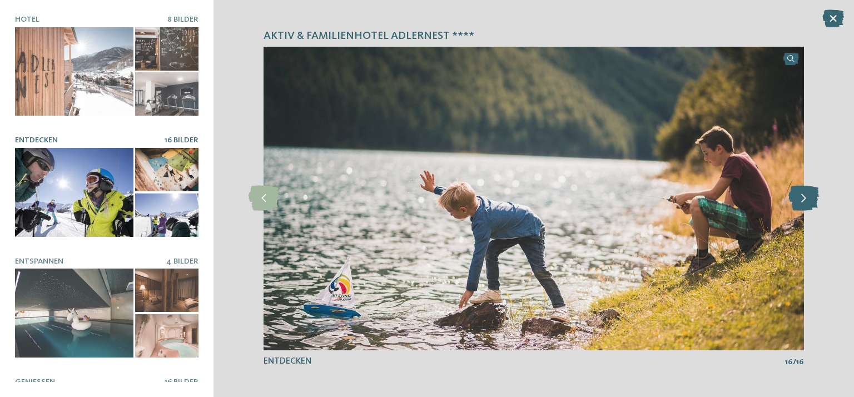
click at [802, 196] on icon at bounding box center [804, 198] width 31 height 25
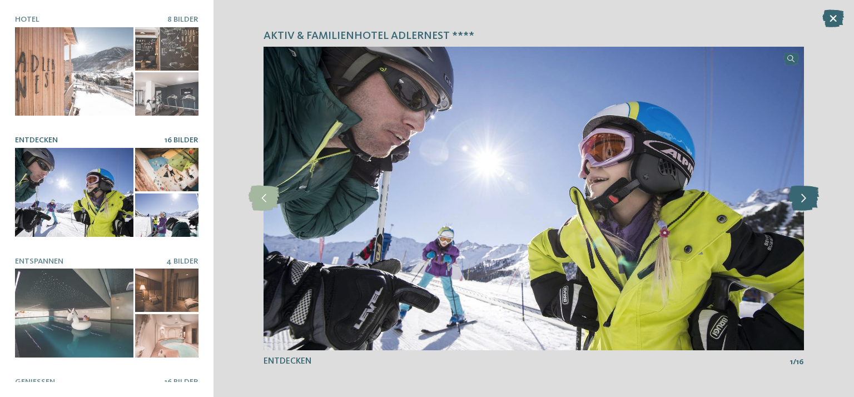
click at [802, 196] on icon at bounding box center [804, 198] width 31 height 25
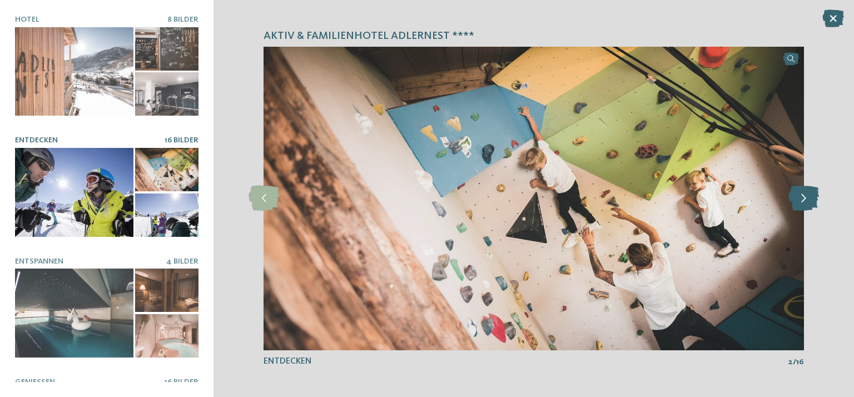
click at [802, 196] on icon at bounding box center [804, 198] width 31 height 25
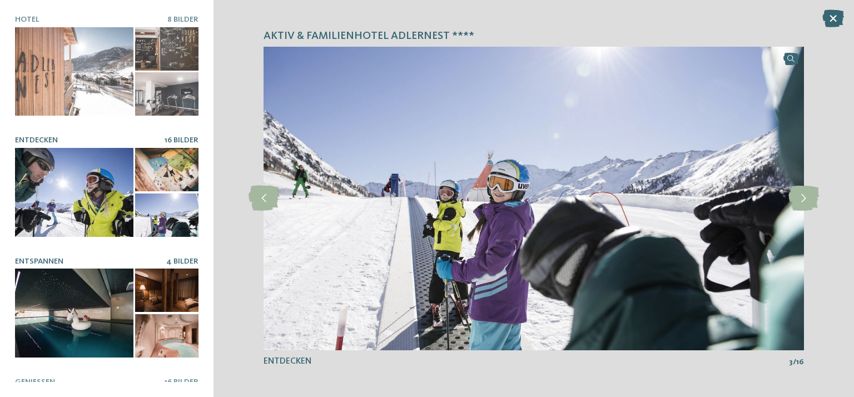
click at [60, 293] on div at bounding box center [74, 313] width 118 height 89
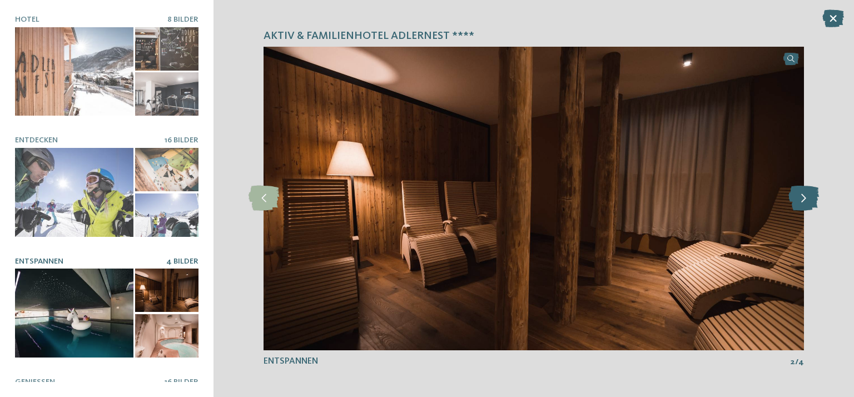
click at [806, 197] on icon at bounding box center [804, 198] width 31 height 25
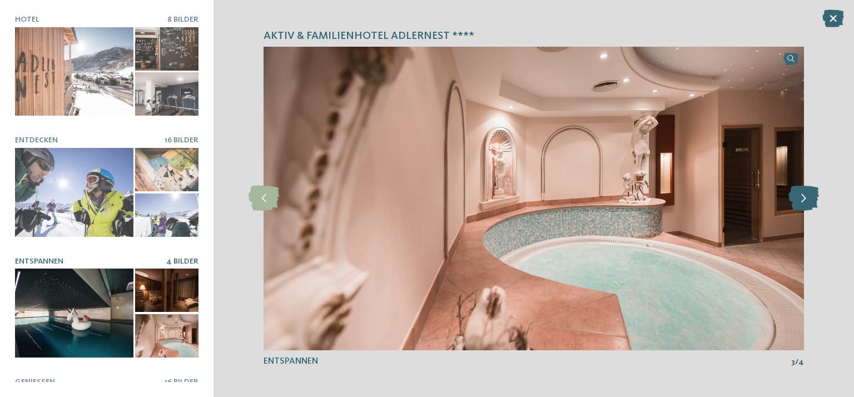
click at [807, 197] on icon at bounding box center [804, 198] width 31 height 25
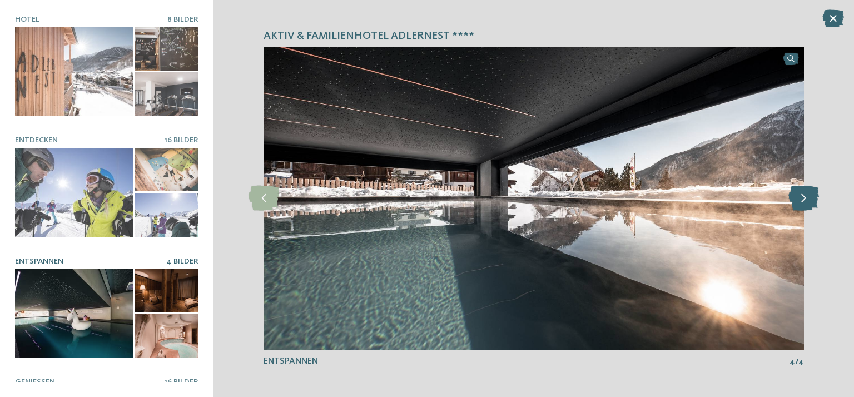
click at [807, 197] on icon at bounding box center [804, 198] width 31 height 25
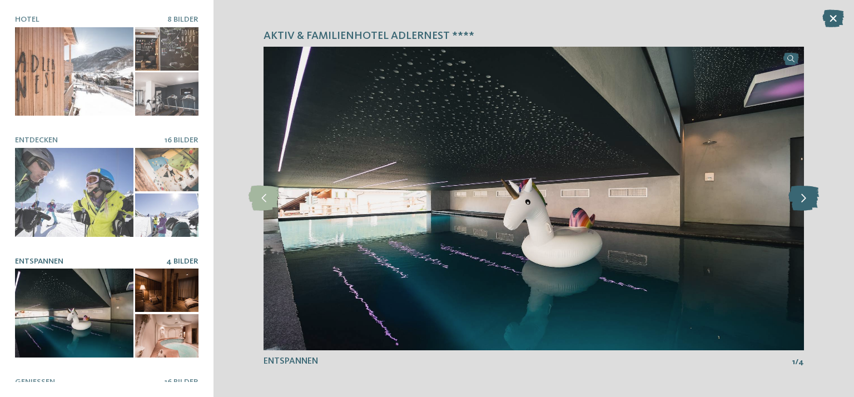
click at [807, 197] on icon at bounding box center [804, 198] width 31 height 25
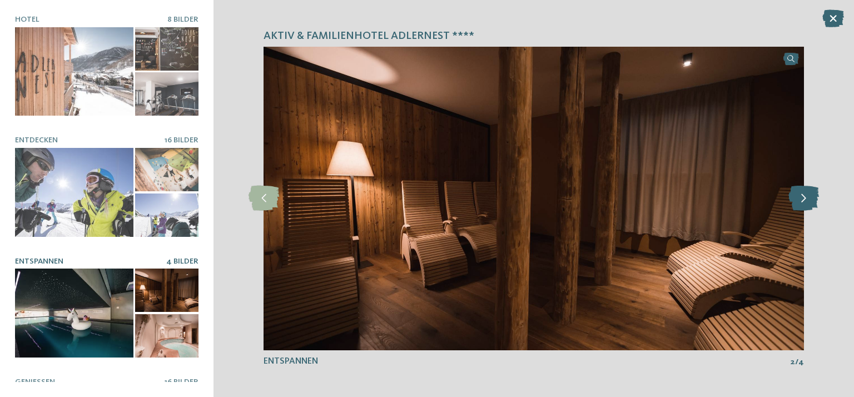
click at [807, 197] on icon at bounding box center [804, 198] width 31 height 25
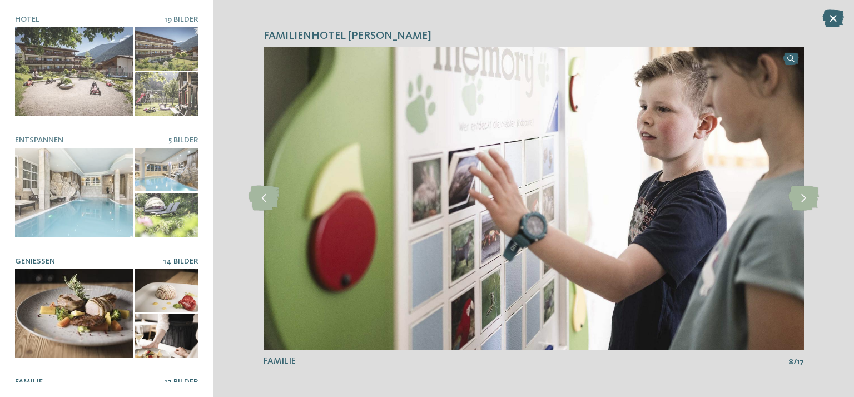
scroll to position [85, 0]
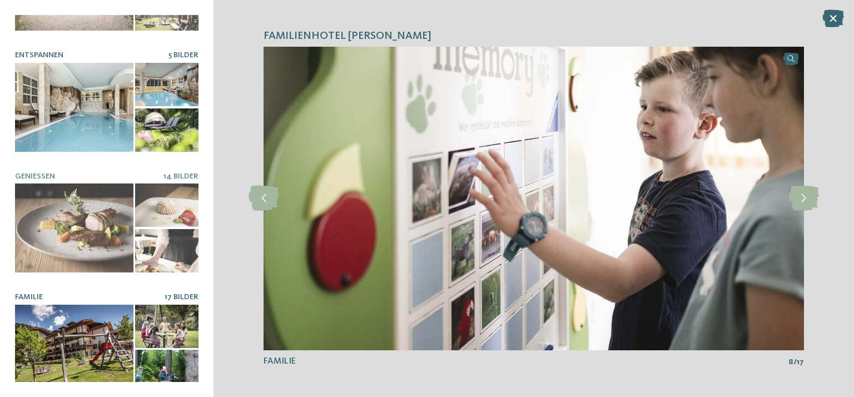
click at [63, 117] on div at bounding box center [74, 107] width 118 height 89
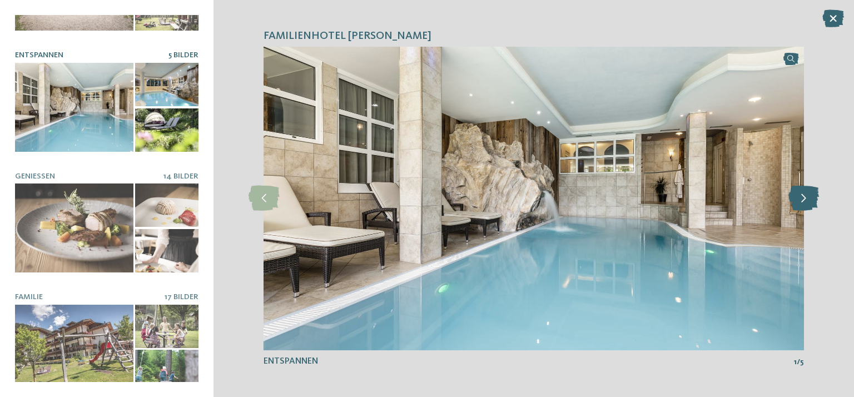
click at [799, 200] on icon at bounding box center [804, 198] width 31 height 25
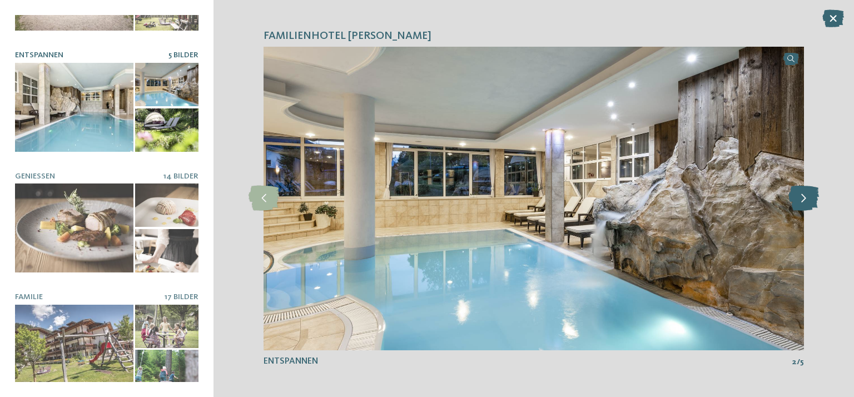
click at [799, 200] on icon at bounding box center [804, 198] width 31 height 25
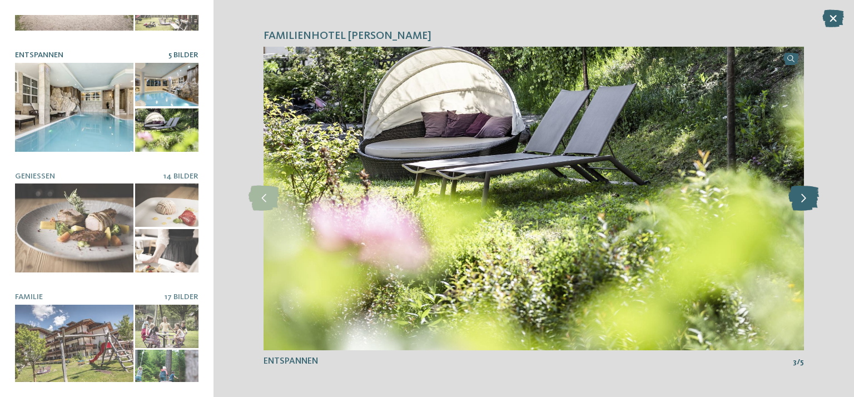
click at [799, 200] on icon at bounding box center [804, 198] width 31 height 25
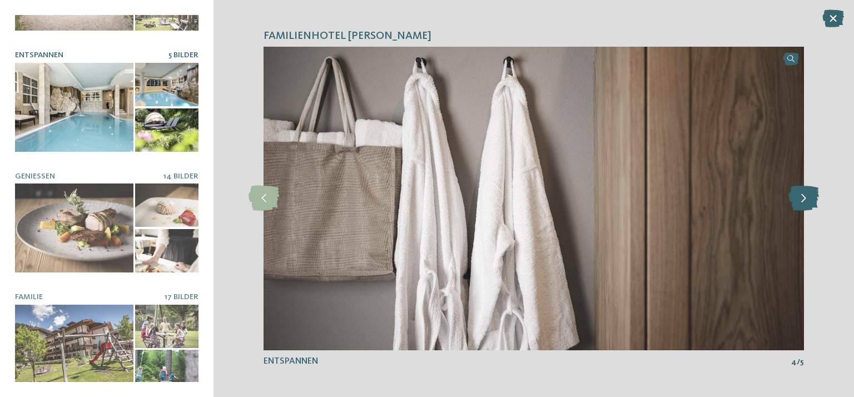
click at [799, 200] on icon at bounding box center [804, 198] width 31 height 25
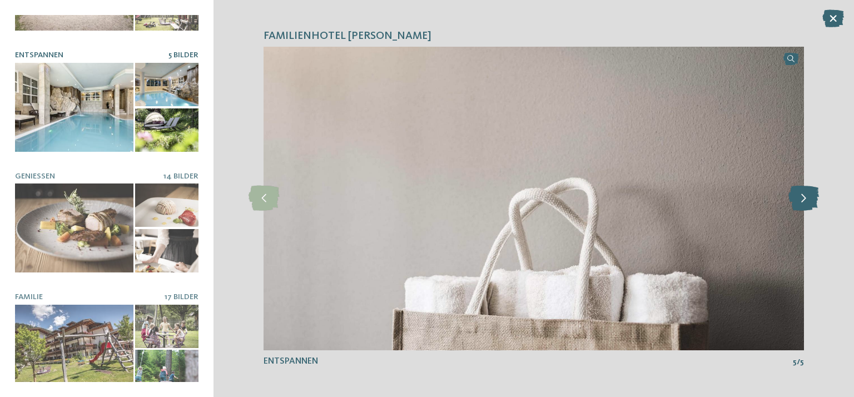
click at [799, 200] on icon at bounding box center [804, 198] width 31 height 25
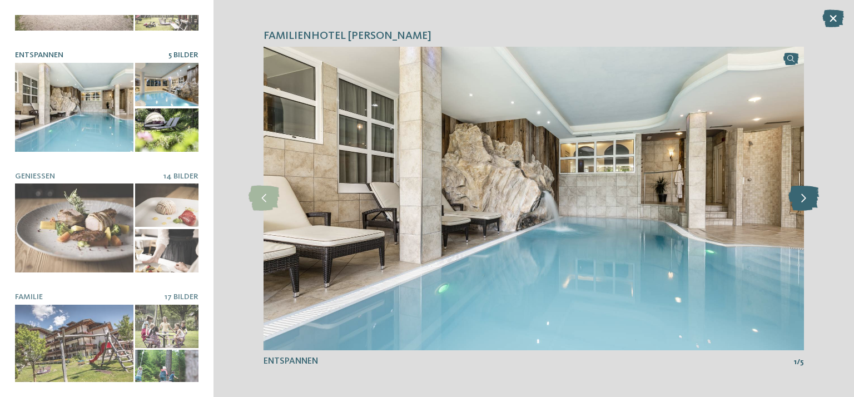
click at [799, 200] on icon at bounding box center [804, 198] width 31 height 25
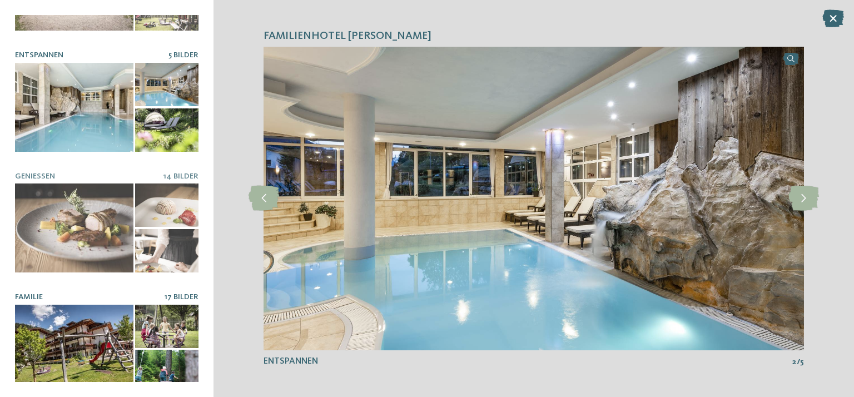
click at [81, 318] on div at bounding box center [74, 349] width 118 height 89
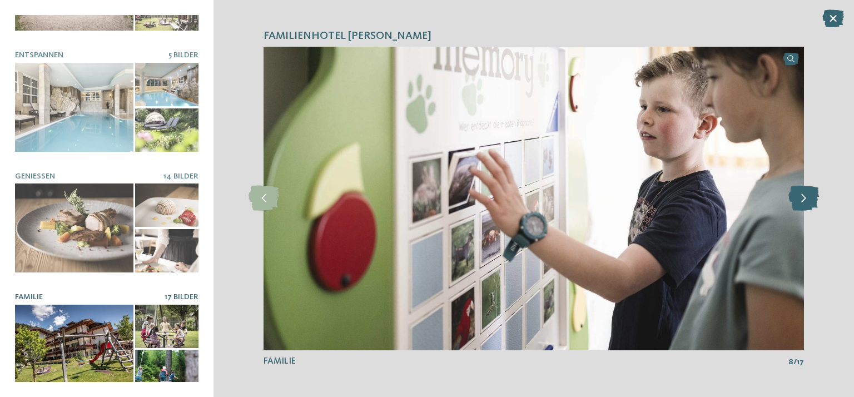
click at [805, 201] on icon at bounding box center [804, 198] width 31 height 25
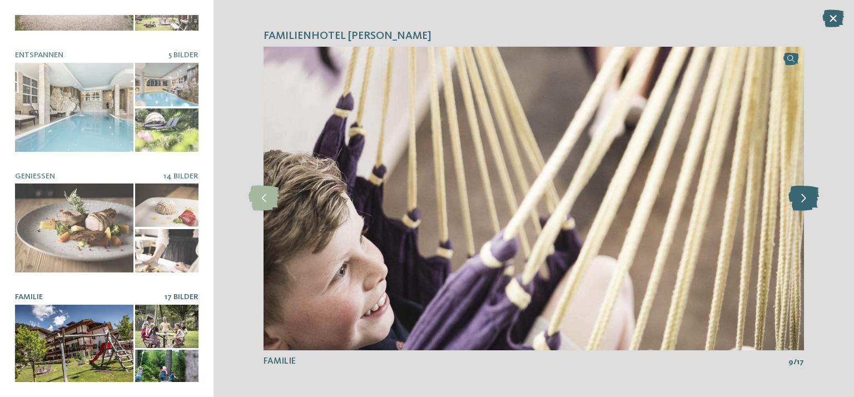
click at [805, 201] on icon at bounding box center [804, 198] width 31 height 25
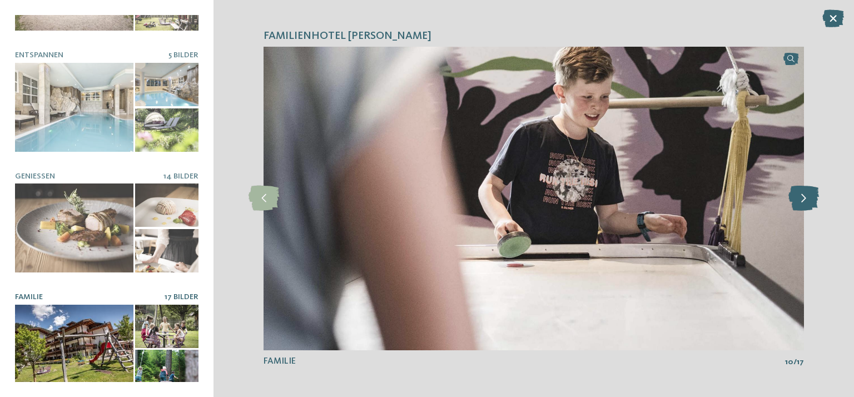
click at [805, 201] on icon at bounding box center [804, 198] width 31 height 25
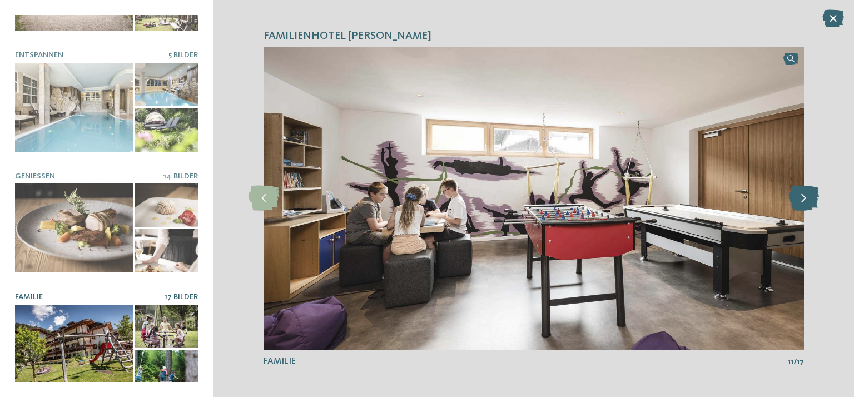
click at [805, 201] on icon at bounding box center [804, 198] width 31 height 25
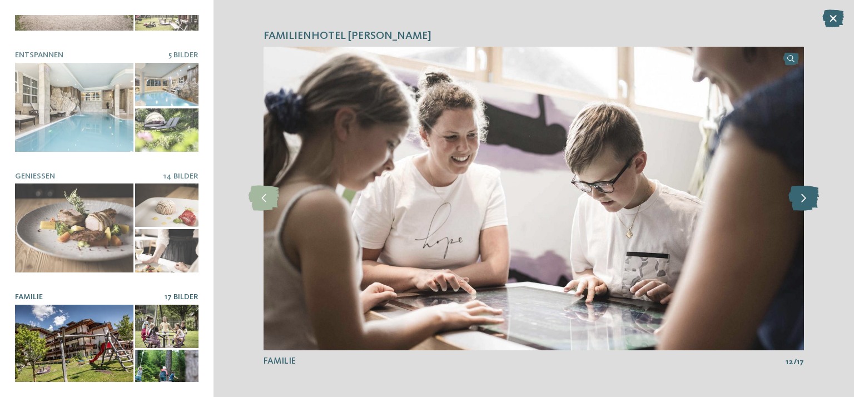
click at [805, 201] on icon at bounding box center [804, 198] width 31 height 25
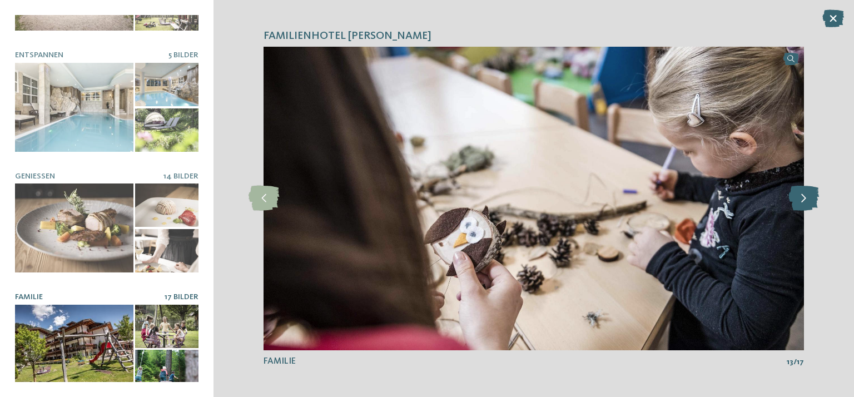
click at [805, 201] on icon at bounding box center [804, 198] width 31 height 25
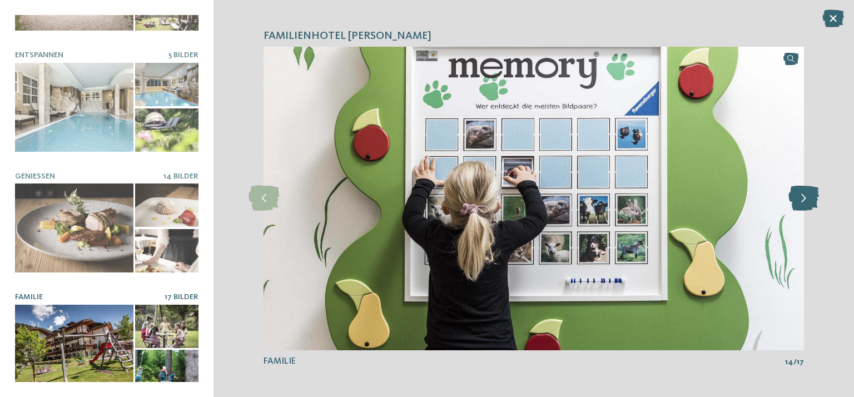
click at [805, 201] on icon at bounding box center [804, 198] width 31 height 25
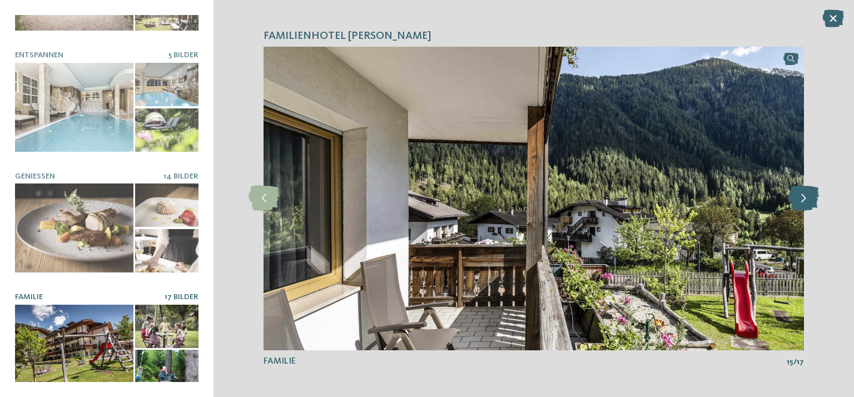
click at [805, 201] on icon at bounding box center [804, 198] width 31 height 25
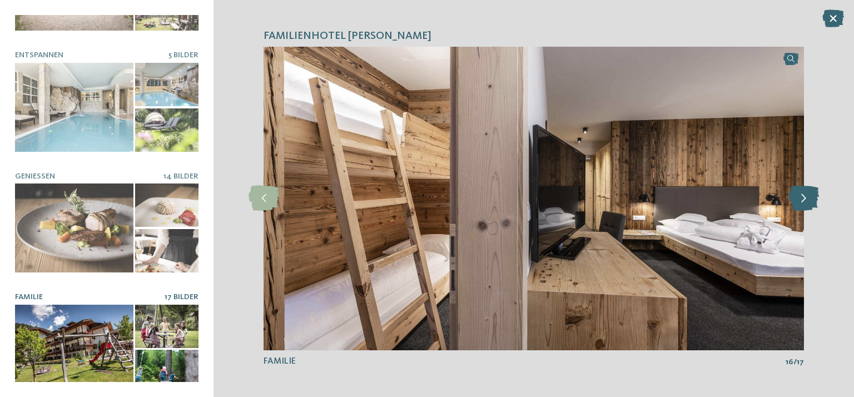
click at [805, 201] on icon at bounding box center [804, 198] width 31 height 25
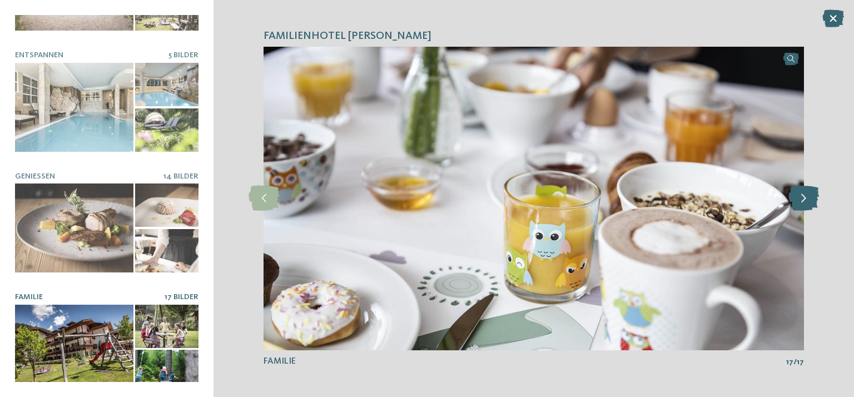
click at [805, 201] on icon at bounding box center [804, 198] width 31 height 25
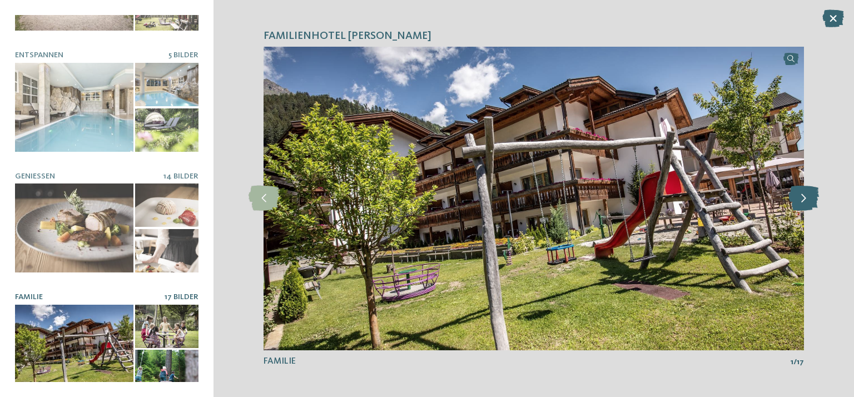
click at [805, 201] on icon at bounding box center [804, 198] width 31 height 25
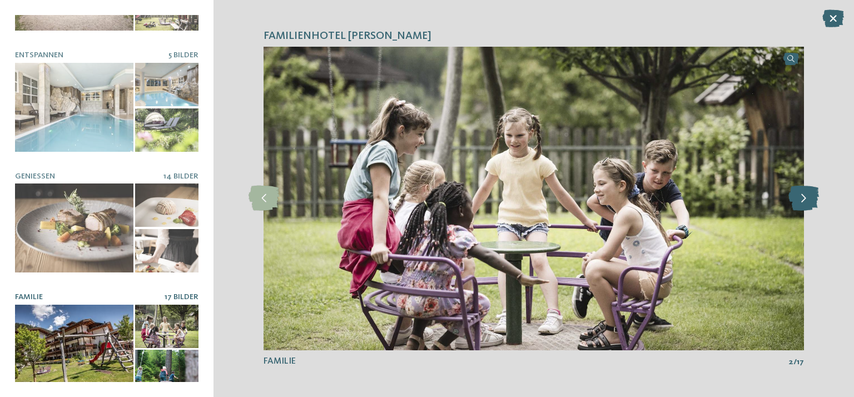
click at [805, 201] on icon at bounding box center [804, 198] width 31 height 25
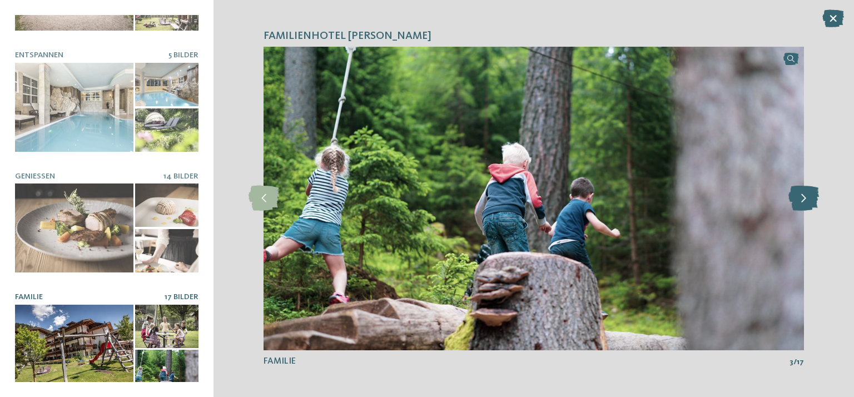
click at [805, 201] on icon at bounding box center [804, 198] width 31 height 25
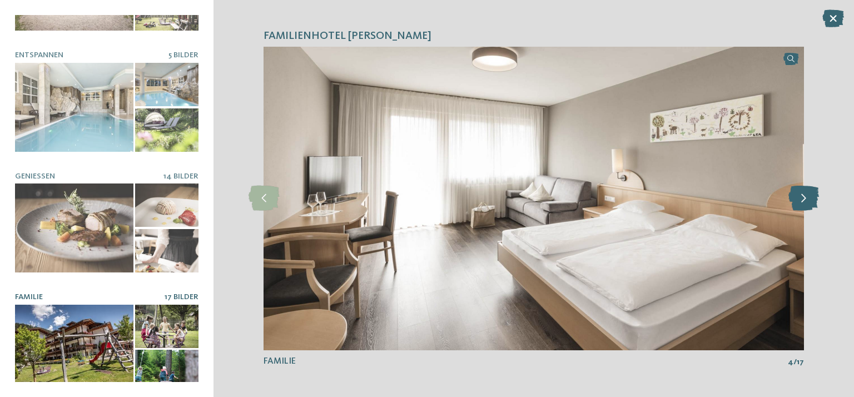
click at [805, 201] on icon at bounding box center [804, 198] width 31 height 25
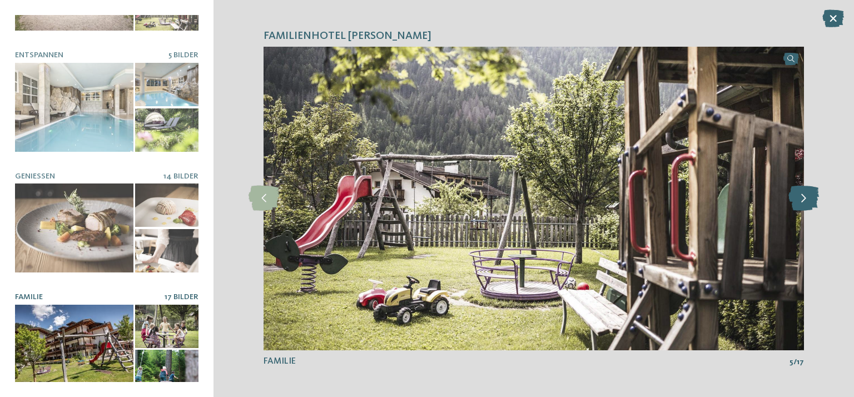
click at [805, 201] on icon at bounding box center [804, 198] width 31 height 25
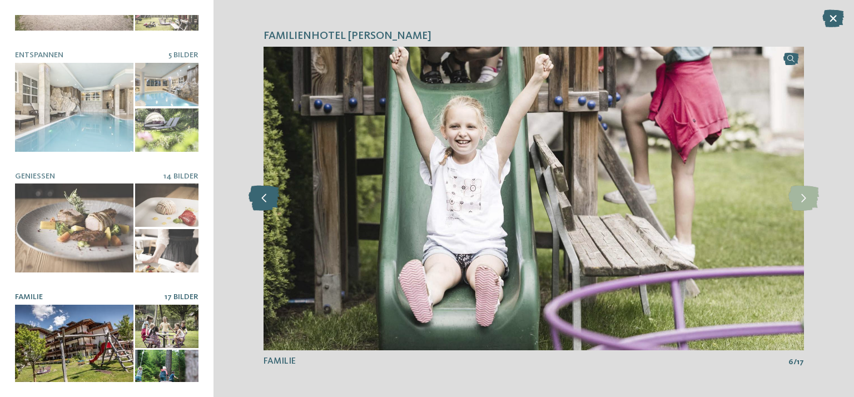
click at [273, 200] on icon at bounding box center [264, 198] width 31 height 25
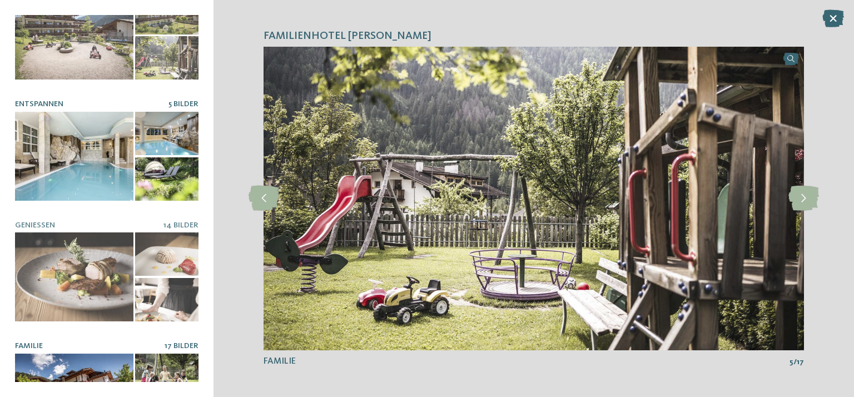
scroll to position [0, 0]
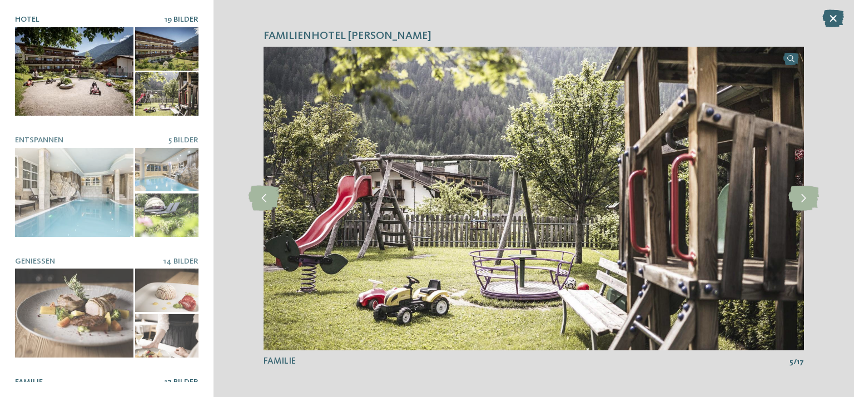
click at [36, 70] on div at bounding box center [74, 71] width 118 height 89
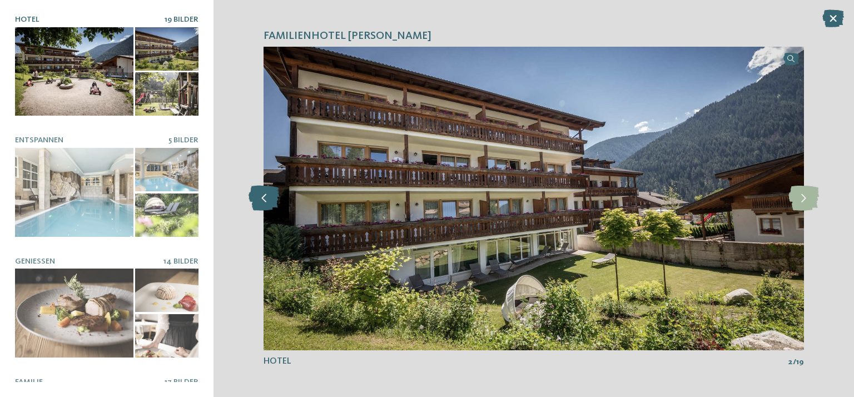
click at [259, 199] on icon at bounding box center [264, 198] width 31 height 25
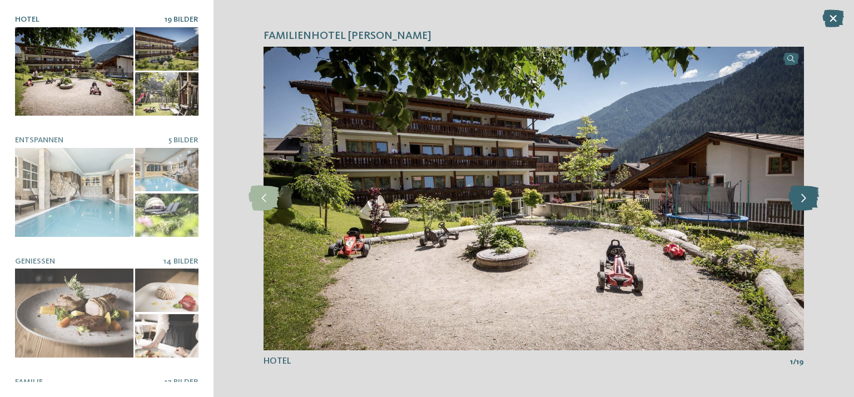
click at [805, 200] on icon at bounding box center [804, 198] width 31 height 25
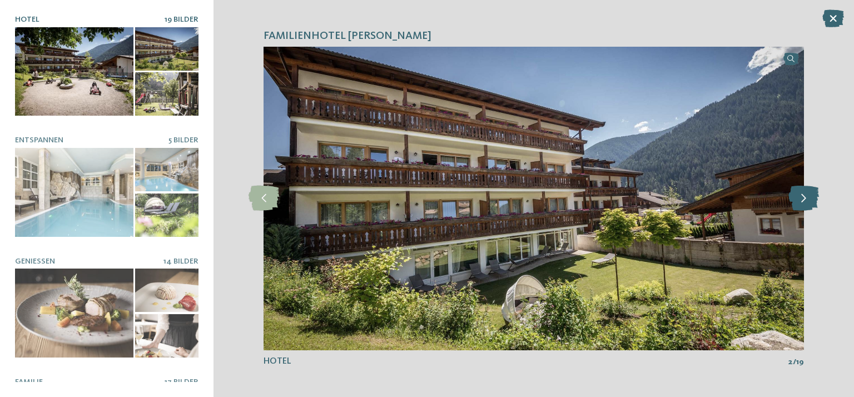
click at [805, 200] on icon at bounding box center [804, 198] width 31 height 25
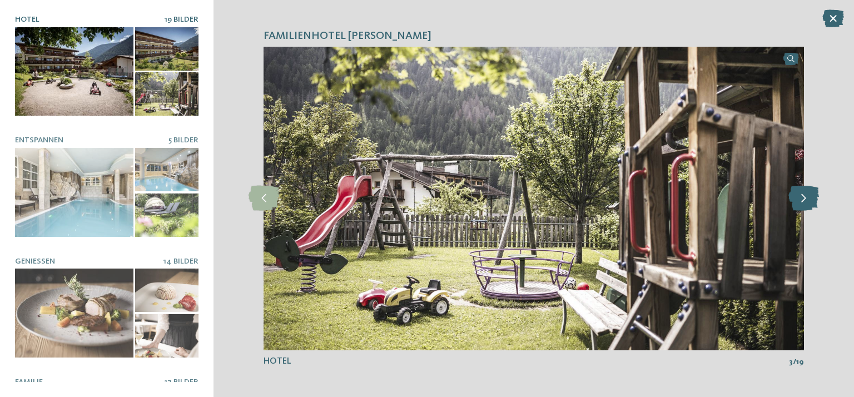
click at [805, 200] on icon at bounding box center [804, 198] width 31 height 25
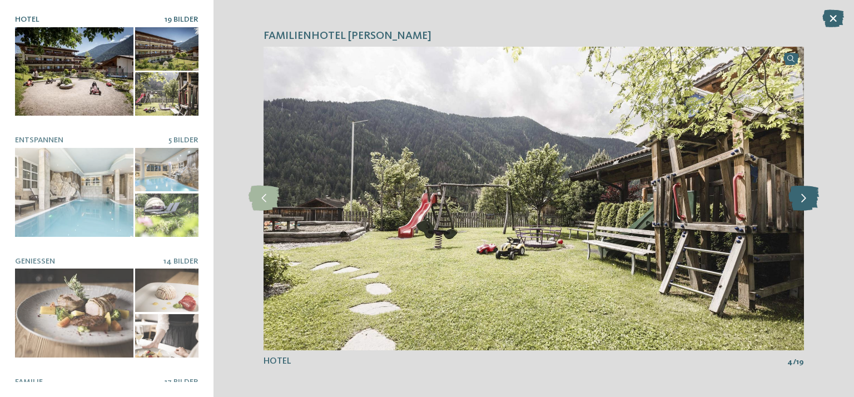
click at [805, 200] on icon at bounding box center [804, 198] width 31 height 25
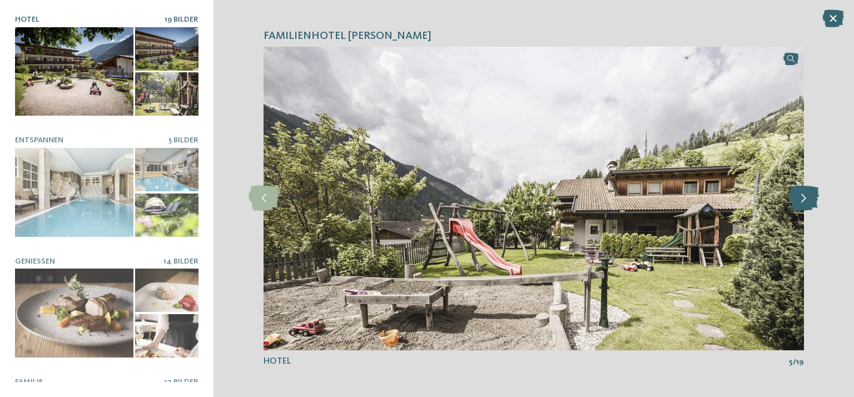
click at [805, 200] on icon at bounding box center [804, 198] width 31 height 25
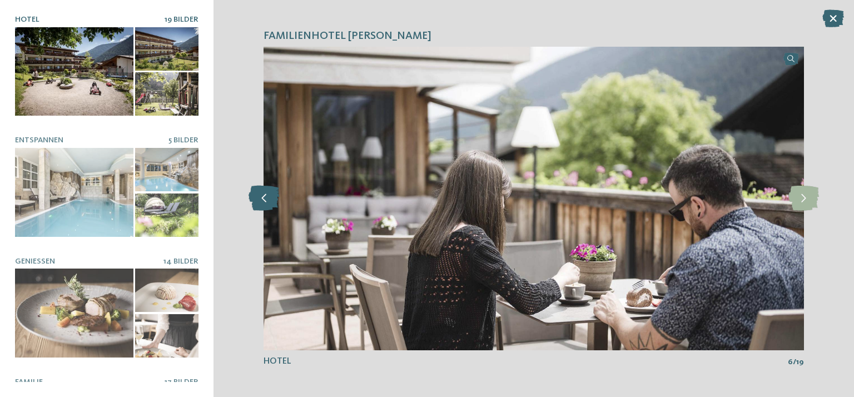
click at [270, 203] on icon at bounding box center [264, 198] width 31 height 25
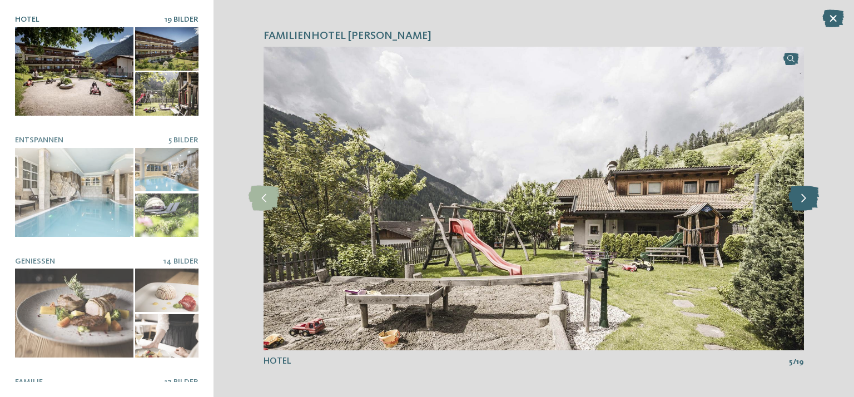
click at [802, 199] on icon at bounding box center [804, 198] width 31 height 25
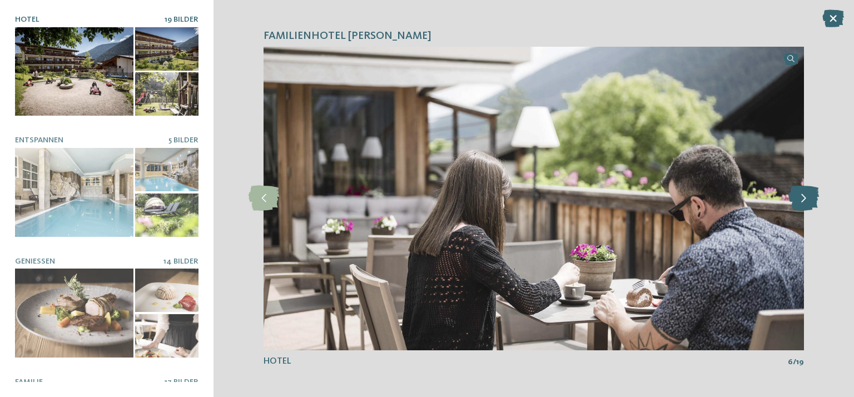
click at [802, 199] on icon at bounding box center [804, 198] width 31 height 25
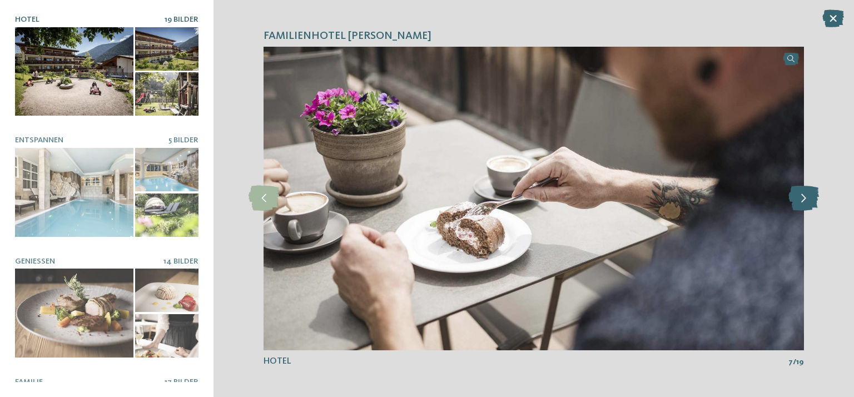
click at [802, 199] on icon at bounding box center [804, 198] width 31 height 25
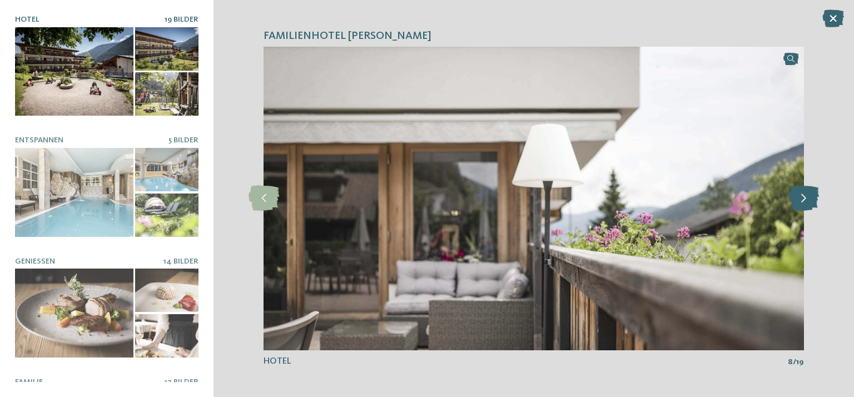
click at [802, 199] on icon at bounding box center [804, 198] width 31 height 25
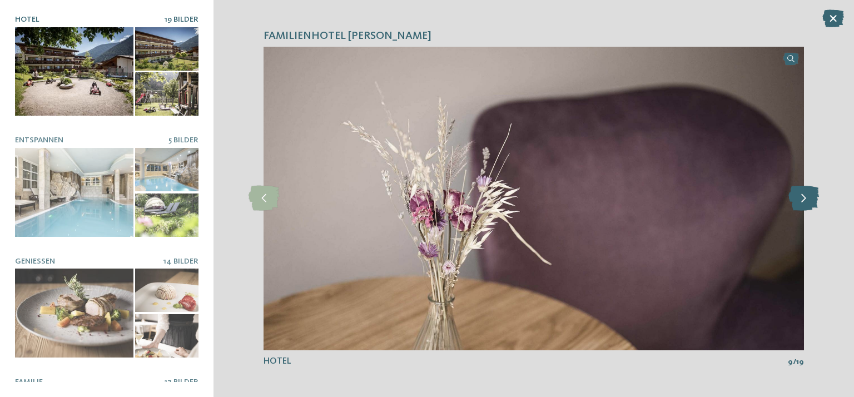
click at [802, 199] on icon at bounding box center [804, 198] width 31 height 25
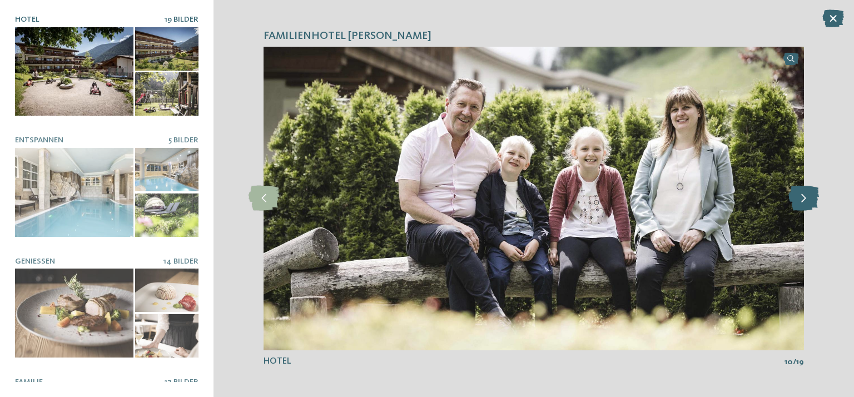
click at [802, 199] on icon at bounding box center [804, 198] width 31 height 25
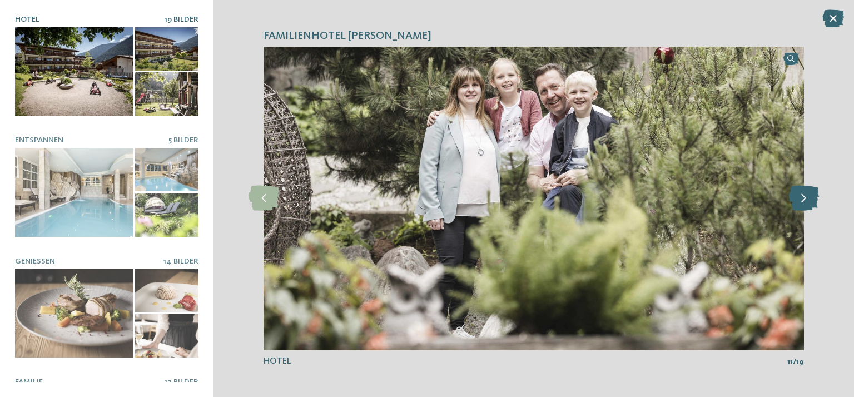
click at [802, 199] on icon at bounding box center [804, 198] width 31 height 25
